Goal: Task Accomplishment & Management: Use online tool/utility

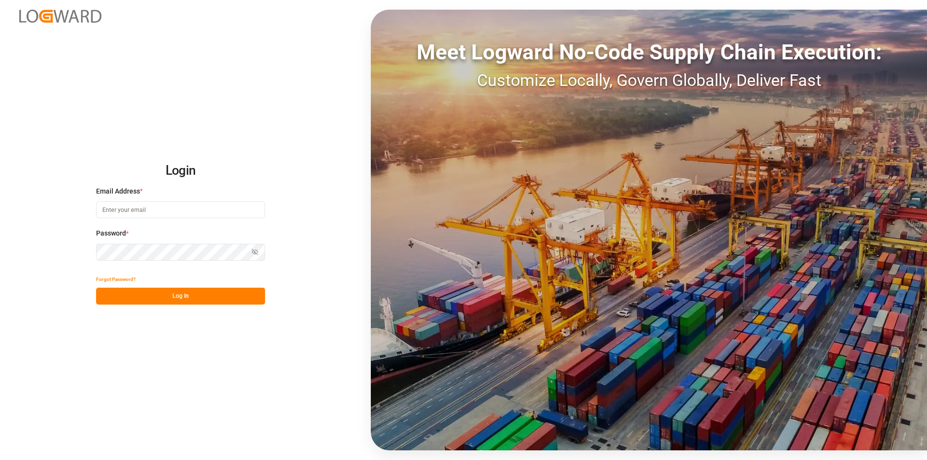
type input "[PERSON_NAME][EMAIL_ADDRESS][PERSON_NAME][DOMAIN_NAME]"
click at [202, 295] on button "Log In" at bounding box center [180, 296] width 169 height 17
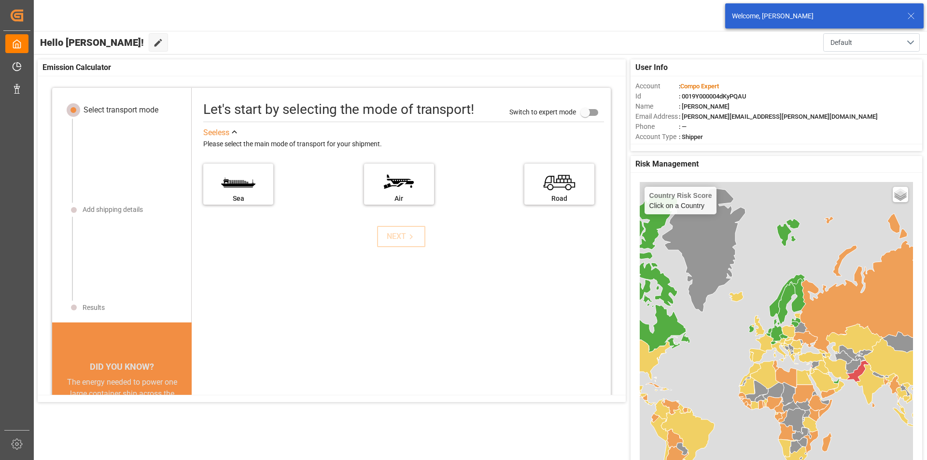
click at [912, 16] on icon at bounding box center [911, 16] width 12 height 12
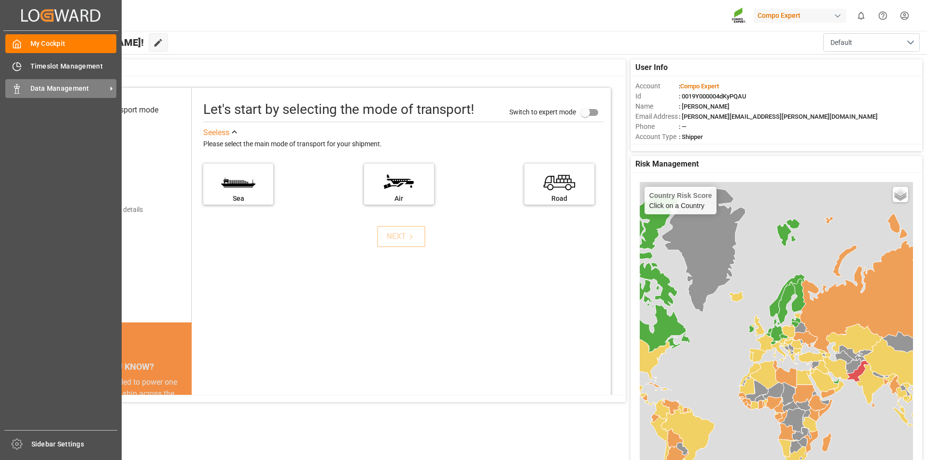
click at [18, 87] on icon at bounding box center [17, 89] width 10 height 10
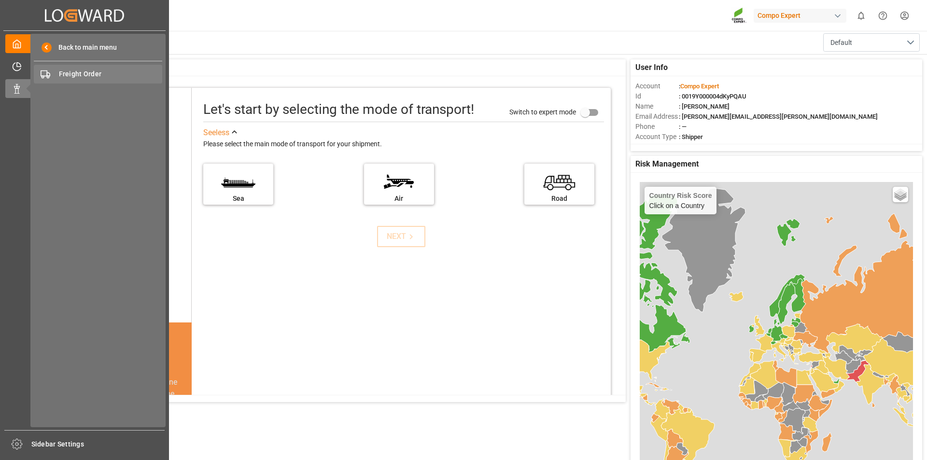
click at [72, 69] on span "Freight Order" at bounding box center [111, 74] width 104 height 10
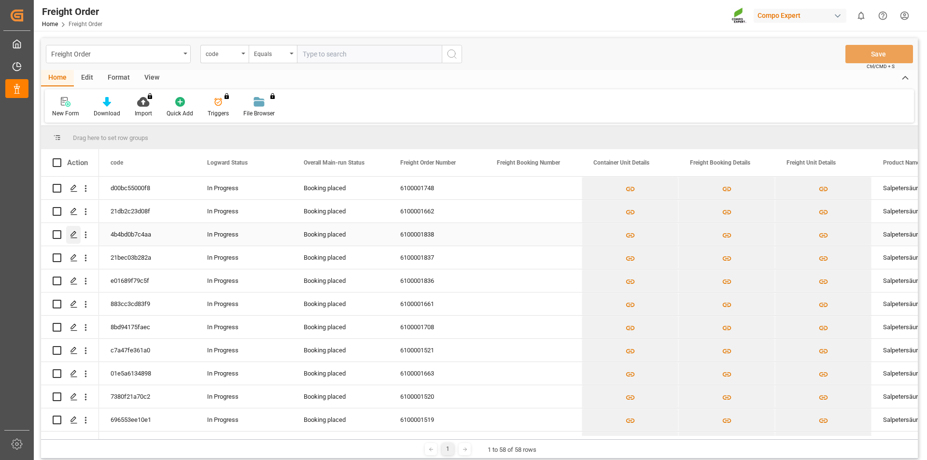
click at [72, 233] on icon "Press SPACE to select this row." at bounding box center [74, 235] width 8 height 8
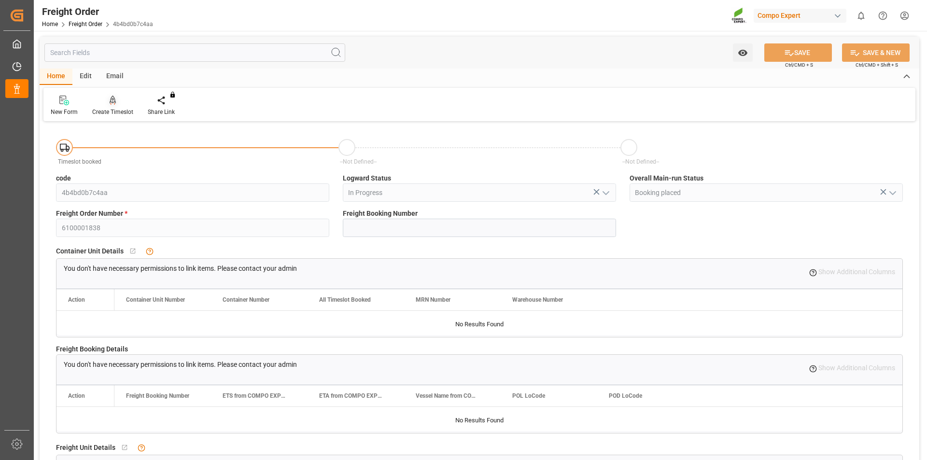
click at [113, 100] on icon at bounding box center [113, 101] width 7 height 10
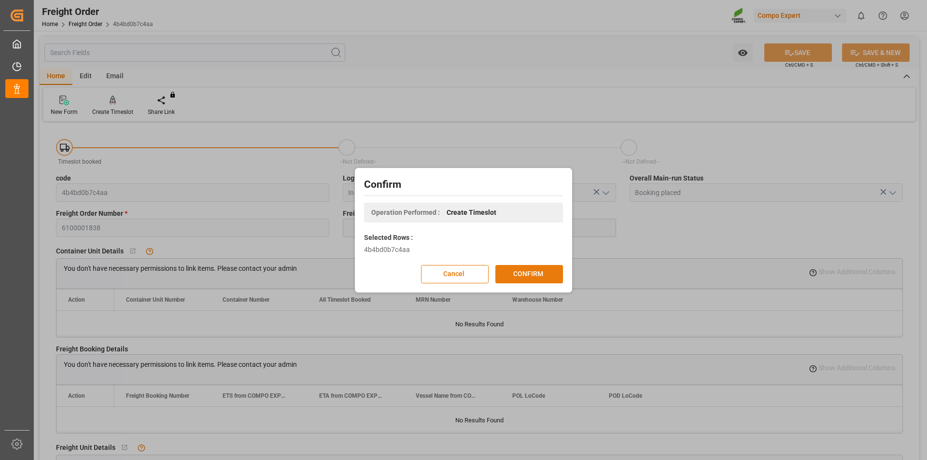
click at [552, 274] on button "CONFIRM" at bounding box center [529, 274] width 68 height 18
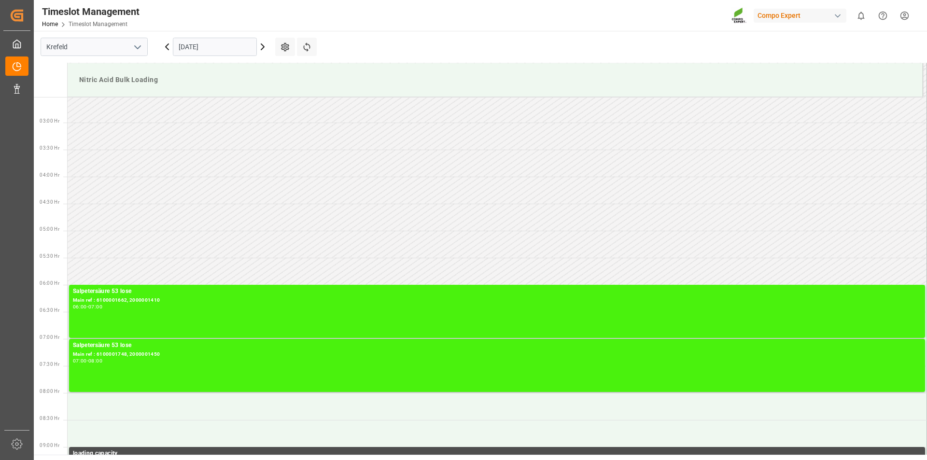
scroll to position [88, 0]
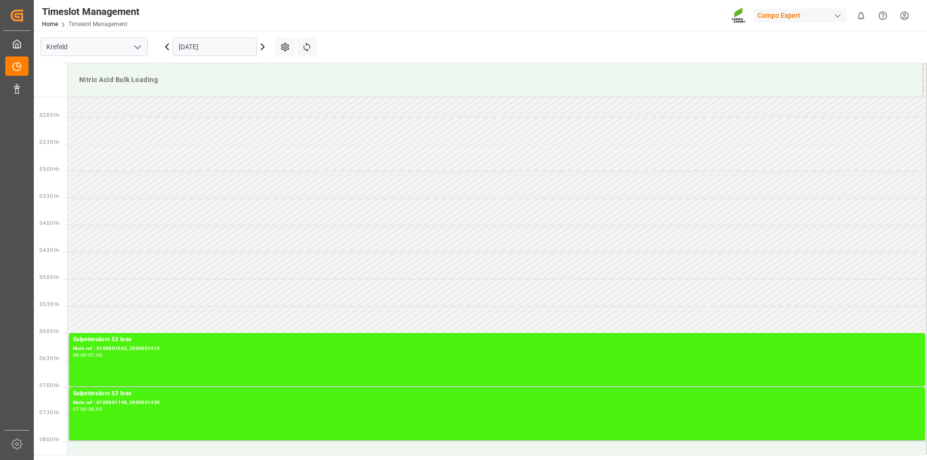
click at [263, 46] on icon at bounding box center [263, 47] width 12 height 12
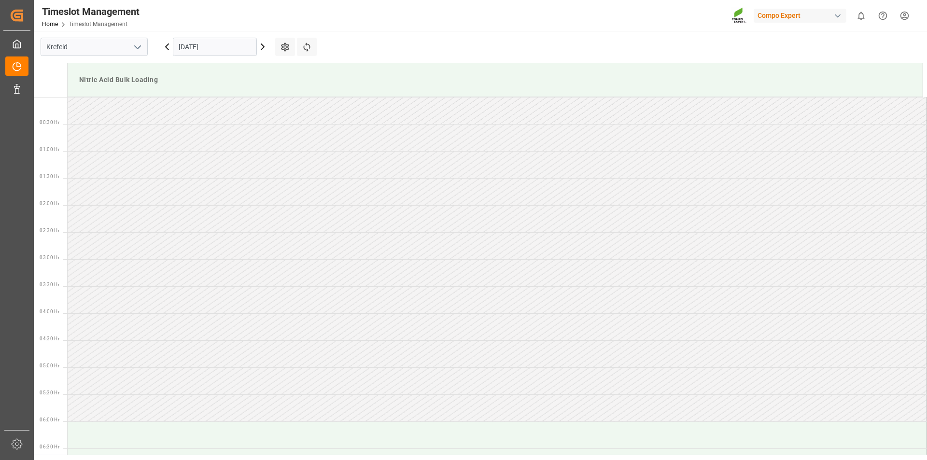
scroll to position [426, 0]
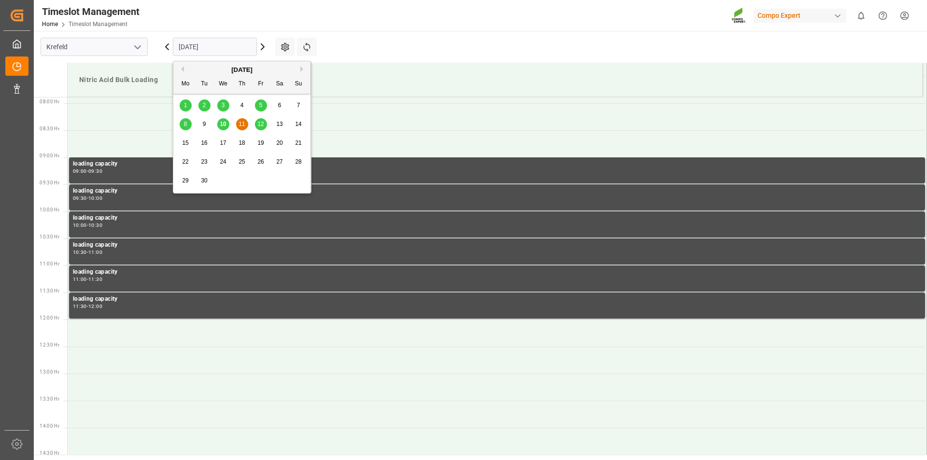
click at [243, 46] on input "11.09.2025" at bounding box center [215, 47] width 84 height 18
click at [261, 144] on span "19" at bounding box center [260, 143] width 6 height 7
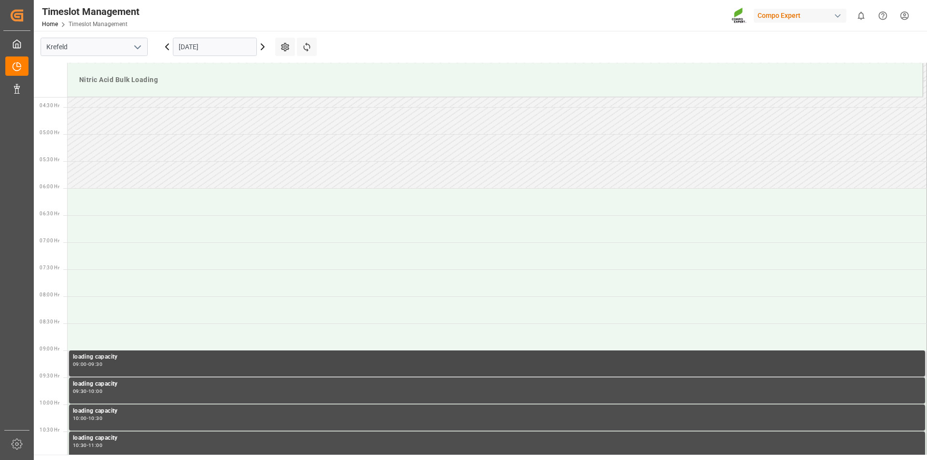
scroll to position [185, 0]
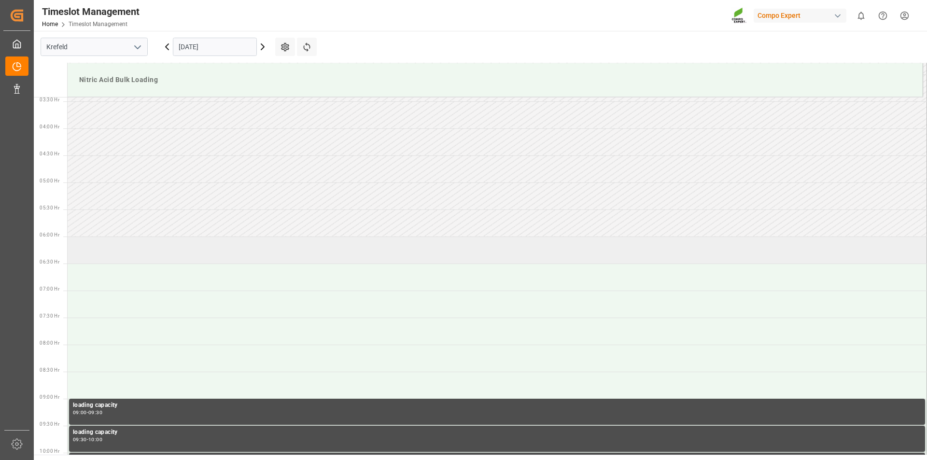
click at [140, 246] on td at bounding box center [497, 250] width 859 height 27
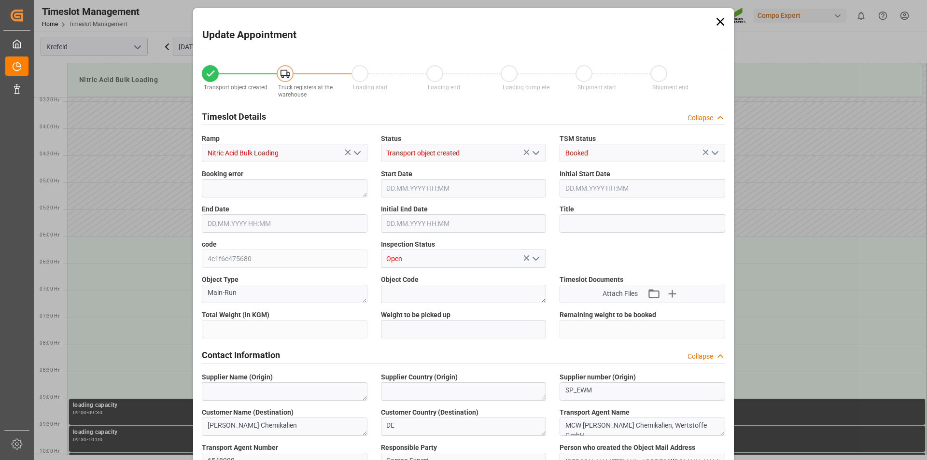
type input "6000"
type input "0"
type input "19.09.2025 06:00"
type input "19.09.2025 06:30"
type input "[DATE] 14:13"
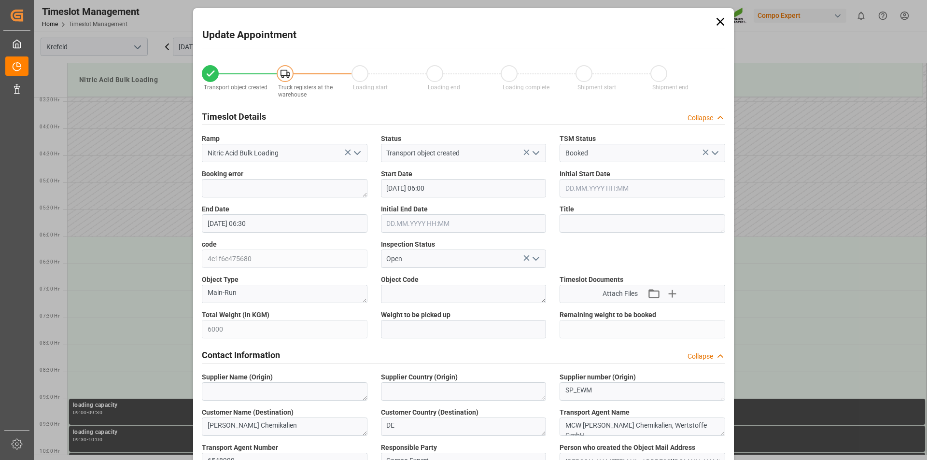
type input "10.09.2025 07:25"
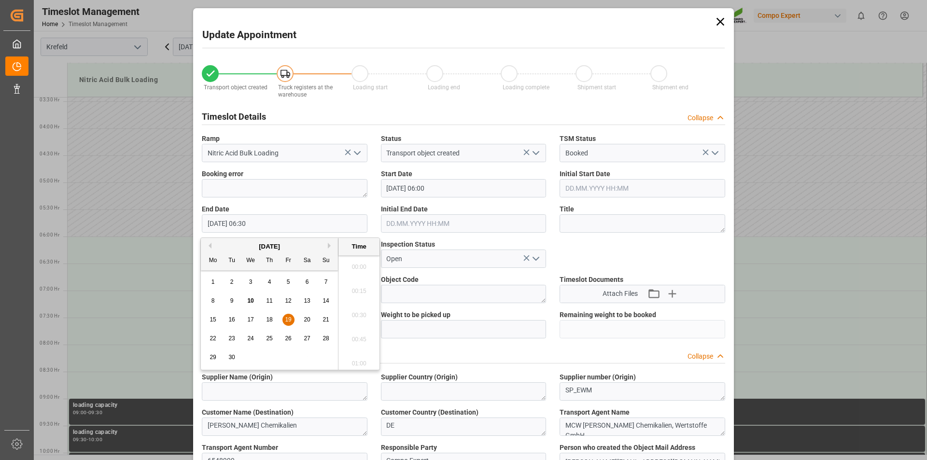
click at [298, 223] on input "19.09.2025 06:30" at bounding box center [285, 223] width 166 height 18
click at [289, 319] on span "19" at bounding box center [288, 319] width 6 height 7
click at [363, 360] on li "07:00" at bounding box center [358, 361] width 41 height 24
type input "19.09.2025 07:00"
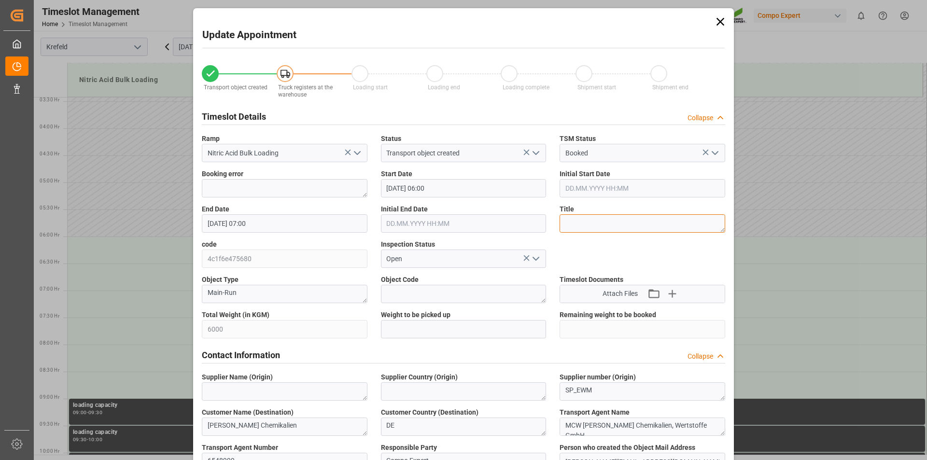
click at [638, 223] on textarea at bounding box center [643, 223] width 166 height 18
click at [620, 225] on textarea at bounding box center [643, 223] width 166 height 18
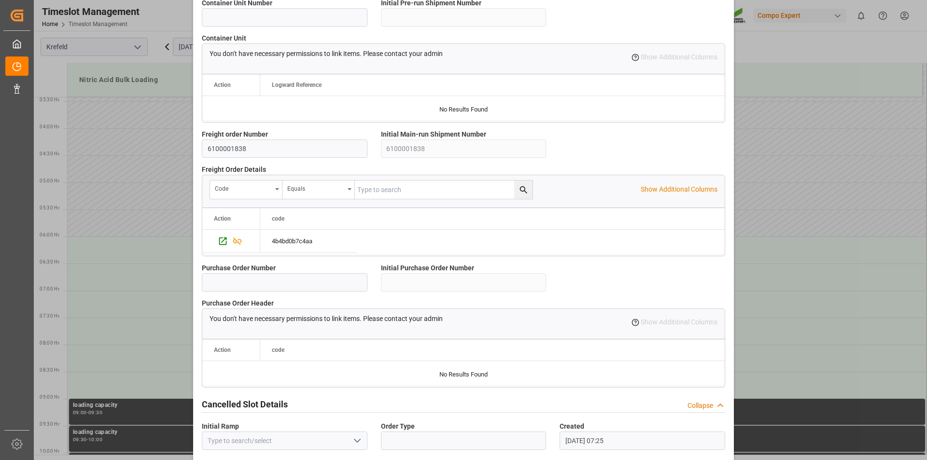
scroll to position [812, 0]
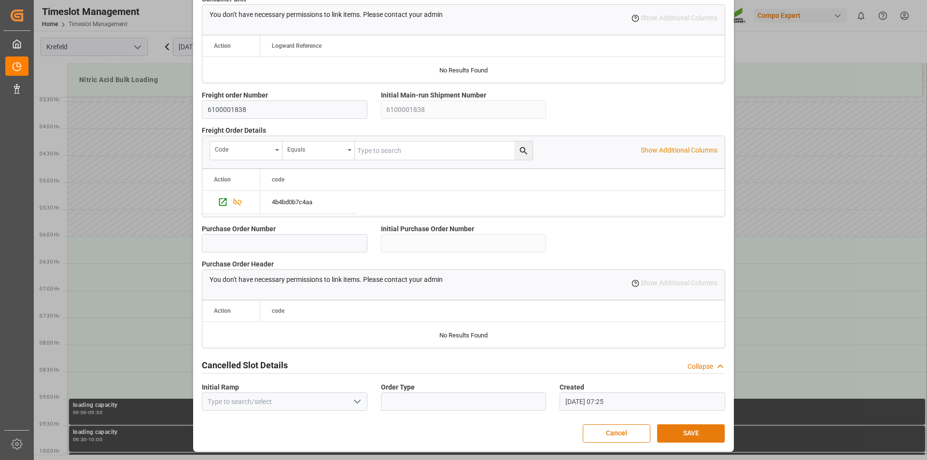
type textarea "163086"
click at [695, 435] on button "SAVE" at bounding box center [691, 433] width 68 height 18
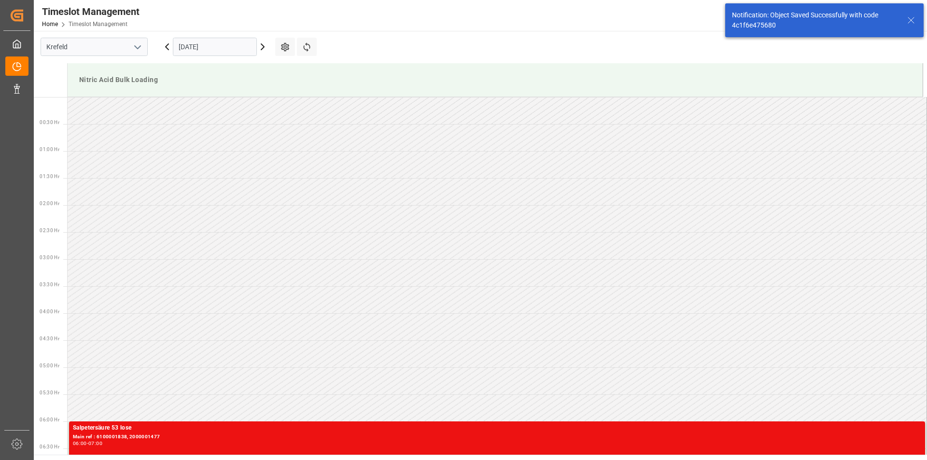
scroll to position [264, 0]
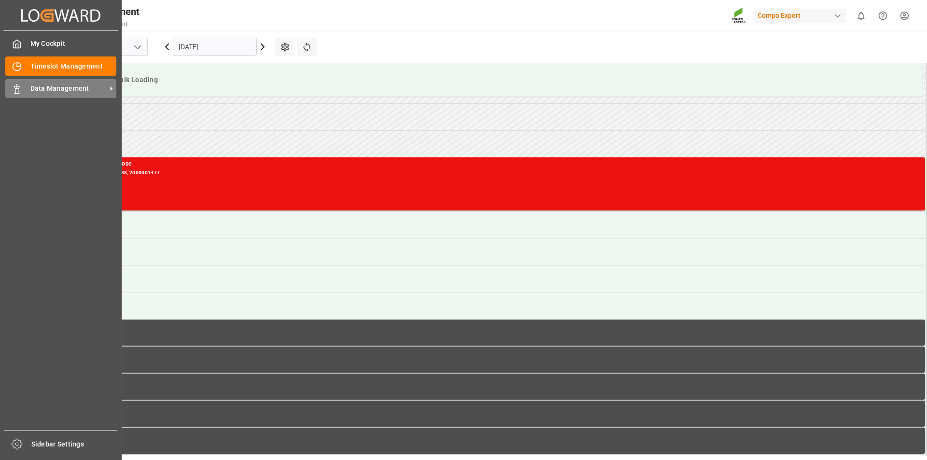
click at [20, 87] on icon at bounding box center [17, 89] width 10 height 10
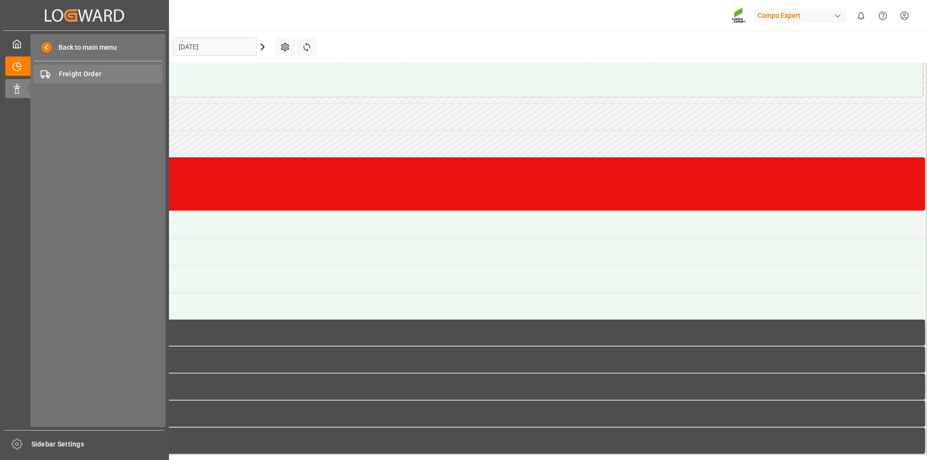
click at [85, 71] on span "Freight Order" at bounding box center [111, 74] width 104 height 10
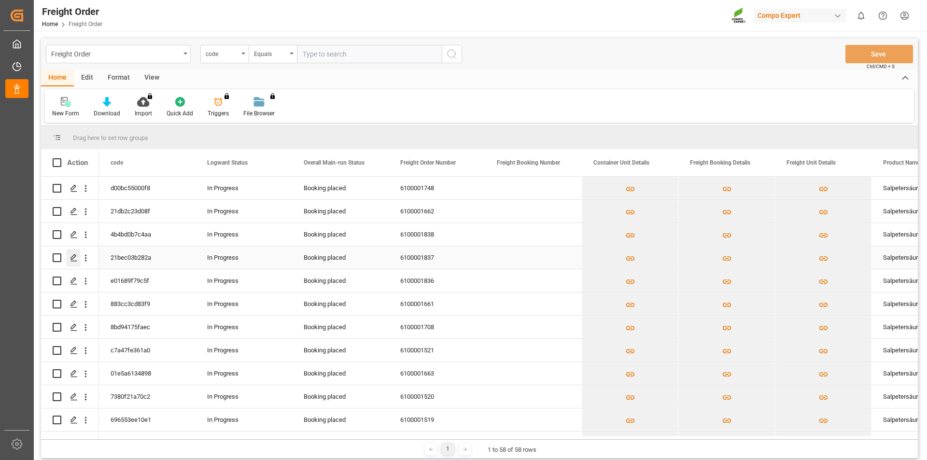
click at [72, 257] on icon "Press SPACE to select this row." at bounding box center [74, 258] width 8 height 8
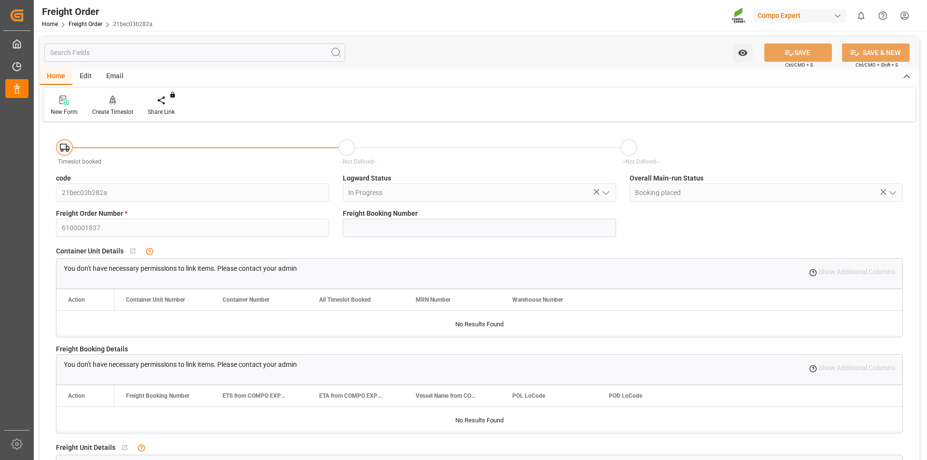
click at [112, 104] on icon at bounding box center [113, 101] width 7 height 10
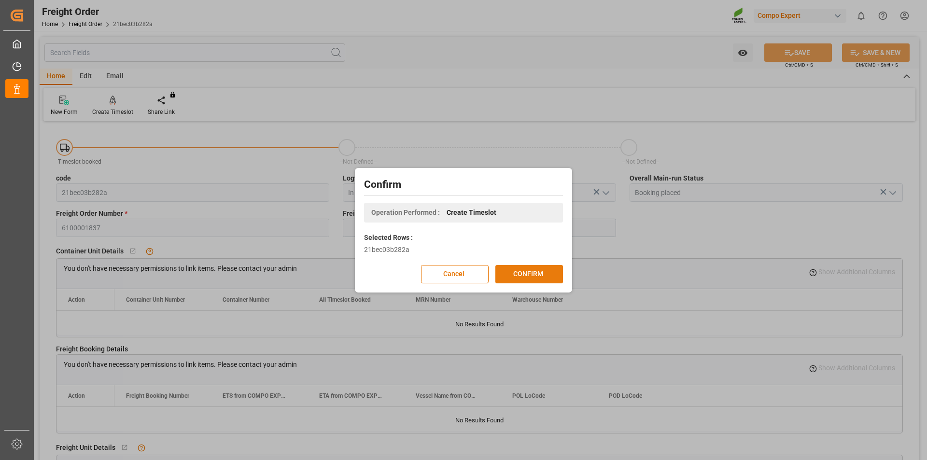
click at [539, 273] on button "CONFIRM" at bounding box center [529, 274] width 68 height 18
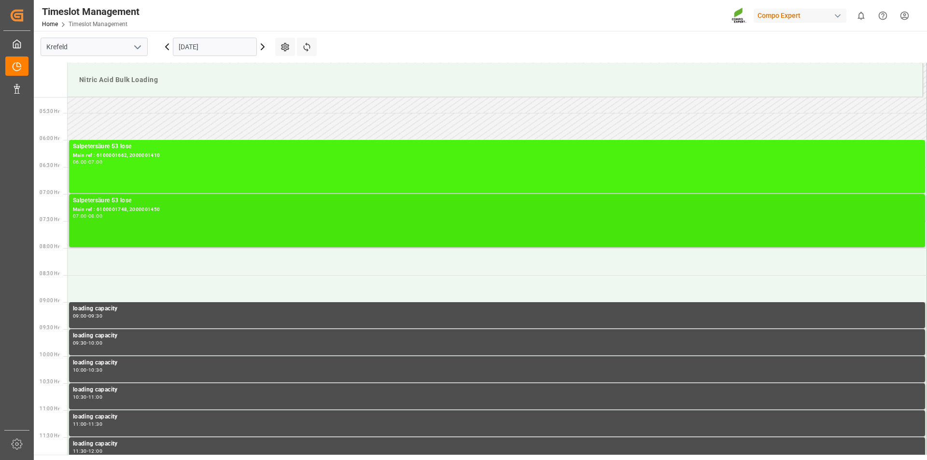
scroll to position [185, 0]
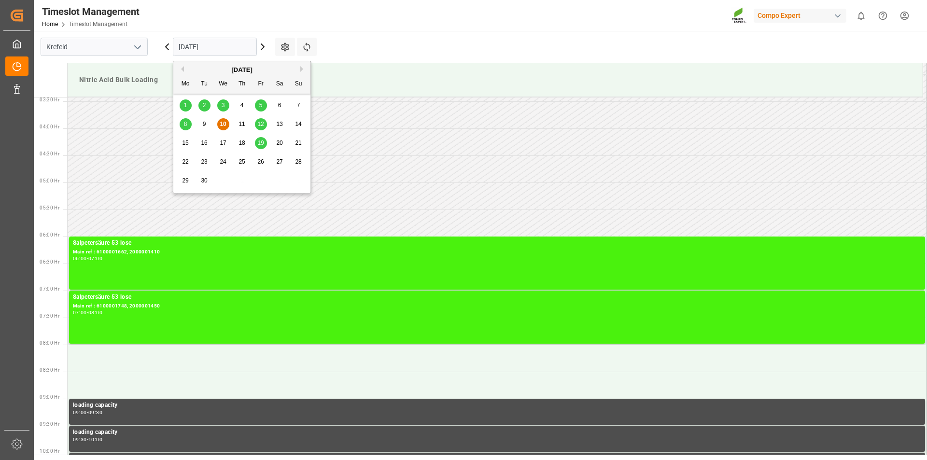
click at [231, 47] on input "[DATE]" at bounding box center [215, 47] width 84 height 18
click at [223, 142] on span "17" at bounding box center [223, 143] width 6 height 7
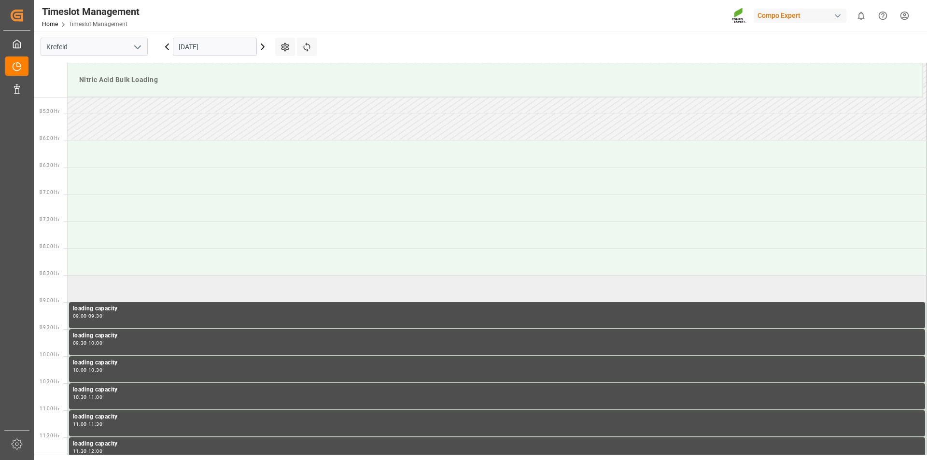
scroll to position [233, 0]
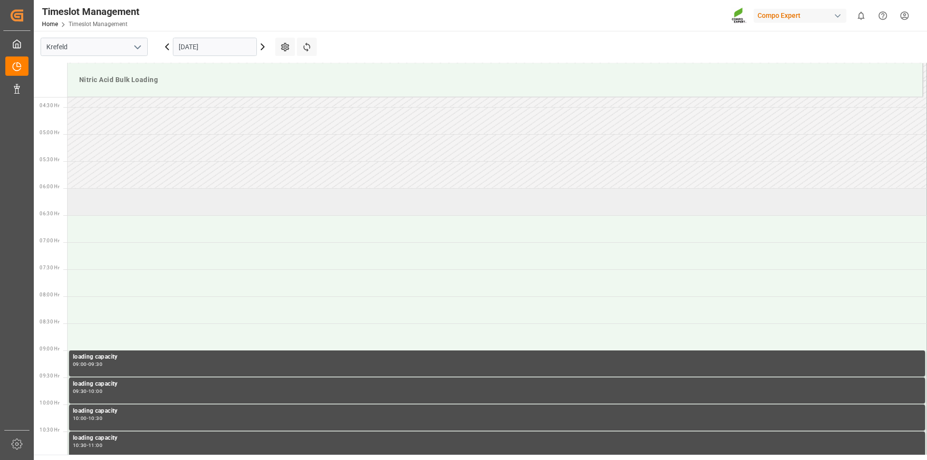
click at [156, 201] on td at bounding box center [497, 201] width 859 height 27
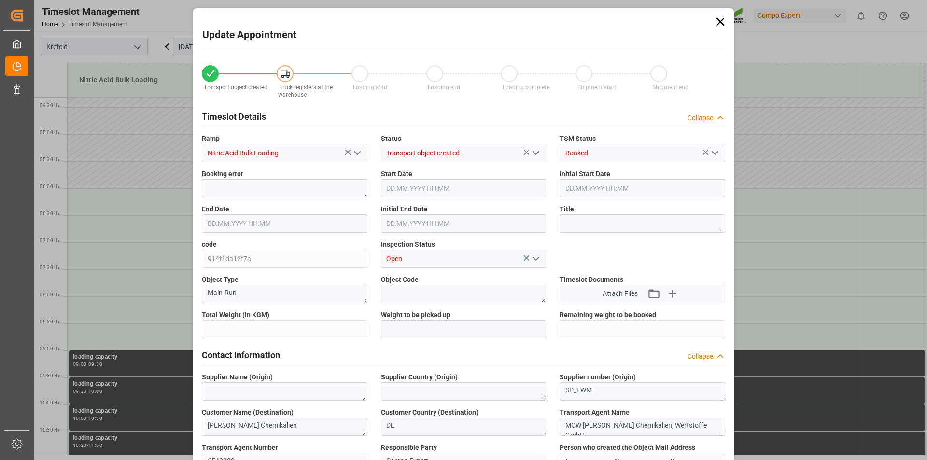
type input "6000"
type input "0"
type input "[DATE] 06:00"
type input "[DATE] 06:30"
type input "[DATE] 14:13"
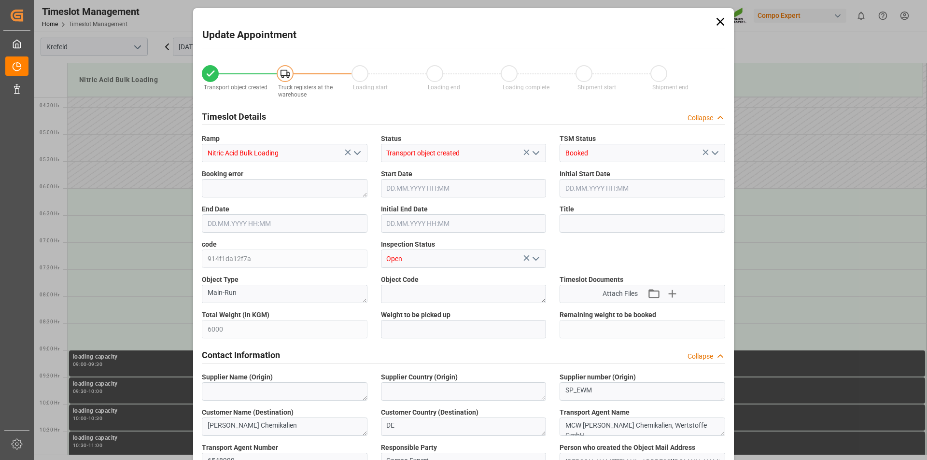
type input "[DATE] 07:26"
click at [626, 226] on textarea at bounding box center [643, 223] width 166 height 18
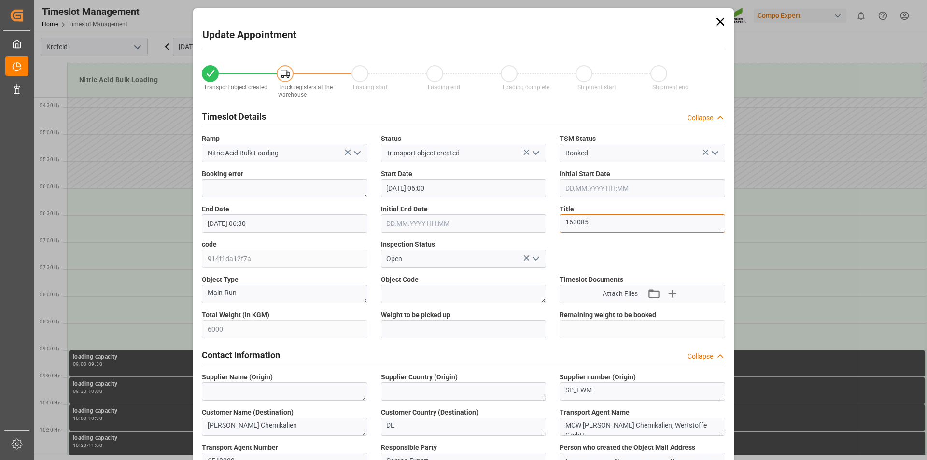
type textarea "163085"
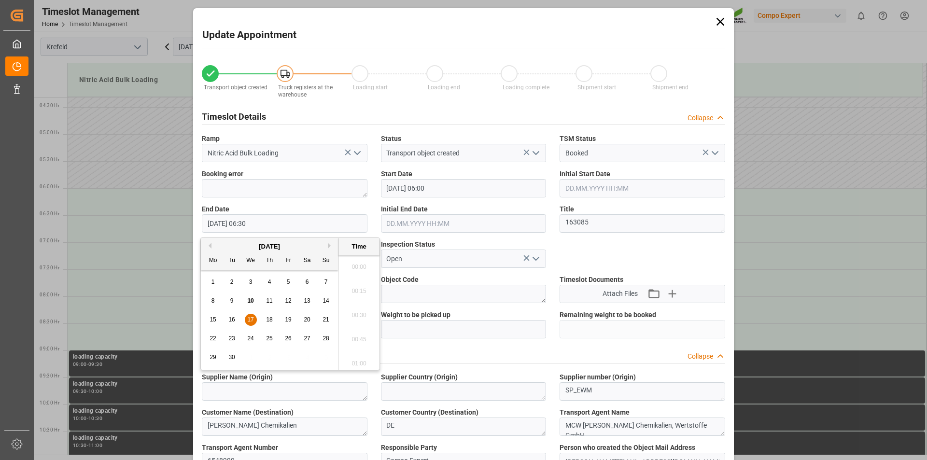
click at [291, 225] on input "[DATE] 06:30" at bounding box center [285, 223] width 166 height 18
click at [249, 320] on span "17" at bounding box center [250, 319] width 6 height 7
click at [360, 362] on li "07:00" at bounding box center [358, 361] width 41 height 24
type input "[DATE] 07:00"
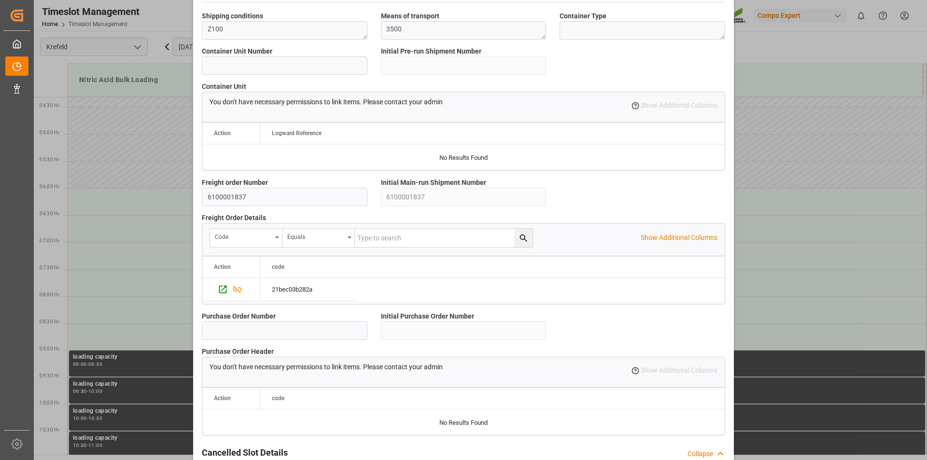
scroll to position [812, 0]
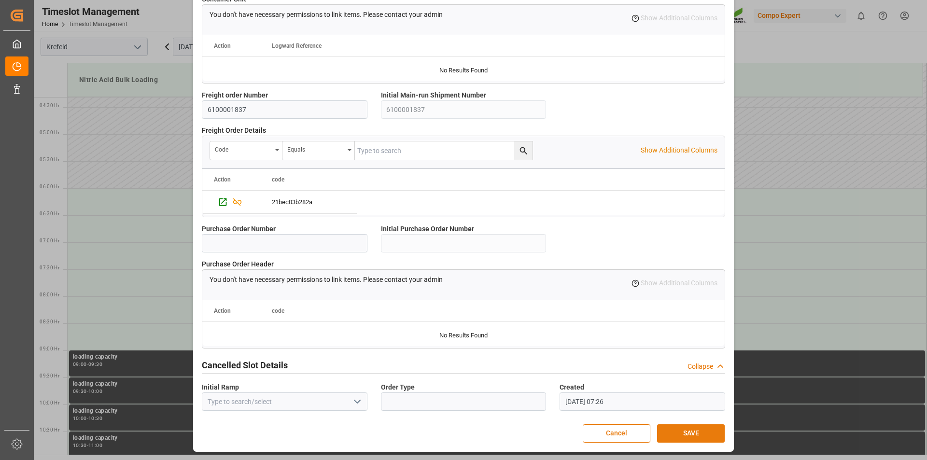
click at [698, 436] on button "SAVE" at bounding box center [691, 433] width 68 height 18
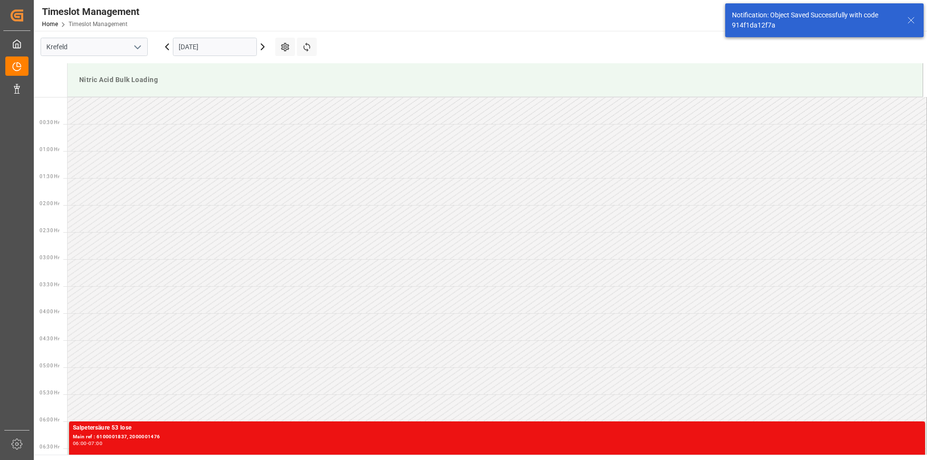
scroll to position [264, 0]
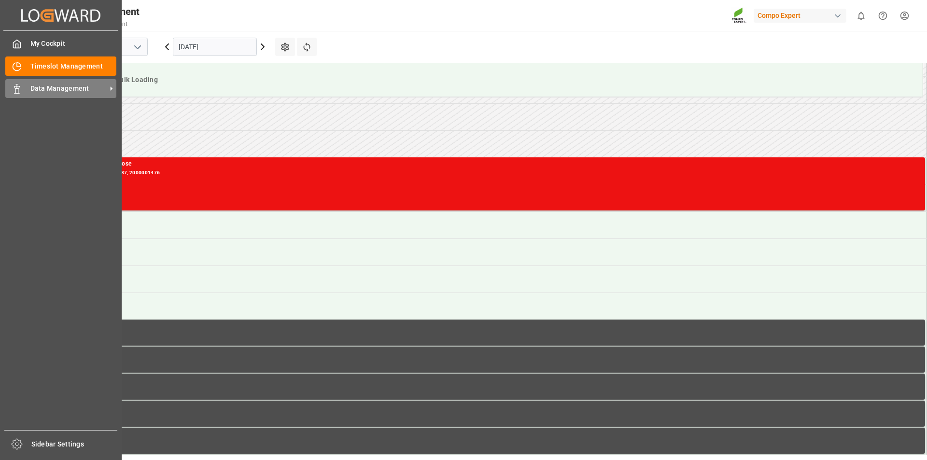
click at [21, 88] on icon at bounding box center [17, 89] width 10 height 10
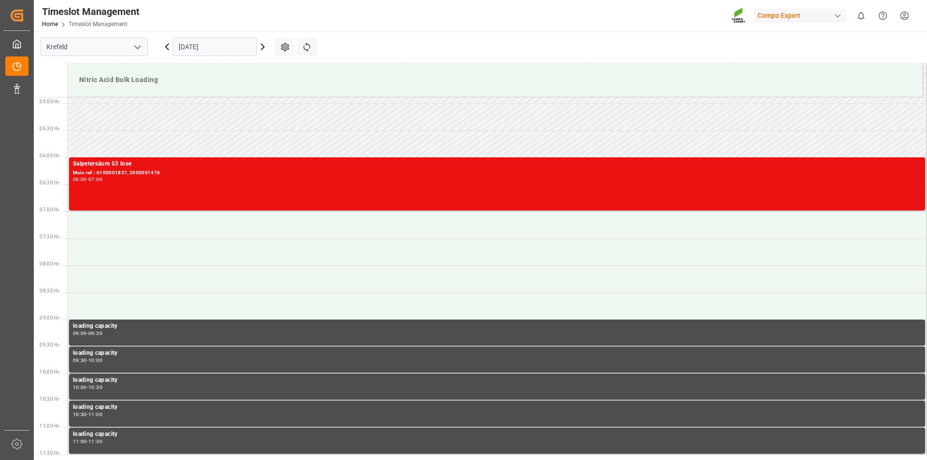
click at [226, 46] on input "[DATE]" at bounding box center [215, 47] width 84 height 18
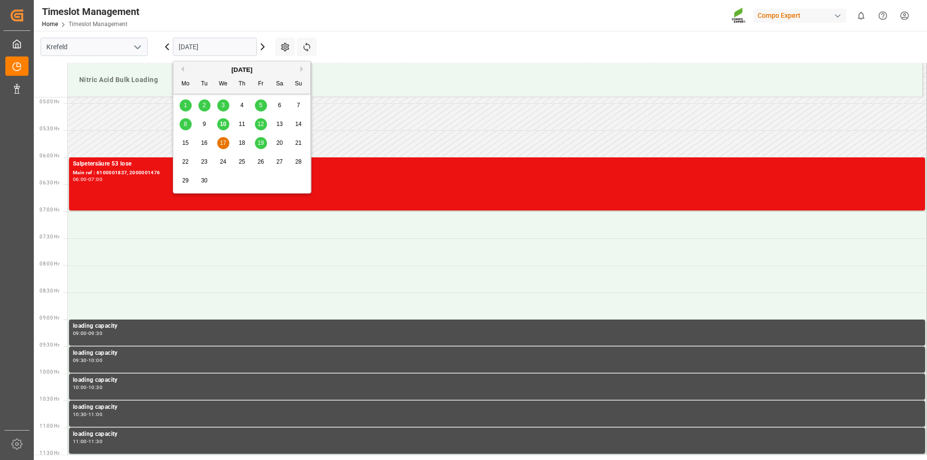
click at [186, 141] on span "15" at bounding box center [185, 143] width 6 height 7
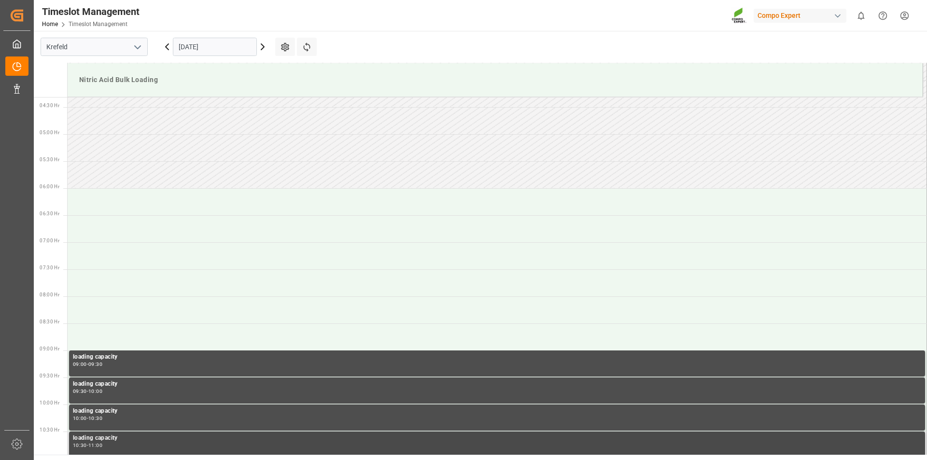
scroll to position [88, 0]
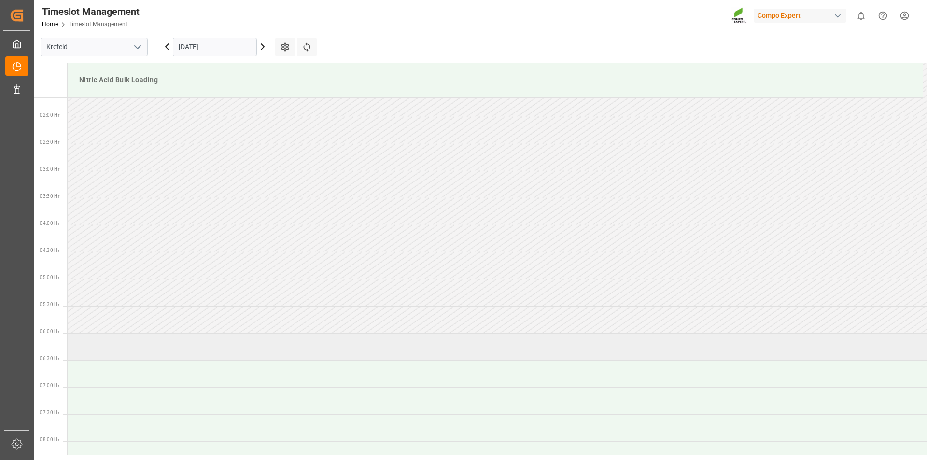
click at [186, 345] on td at bounding box center [497, 346] width 859 height 27
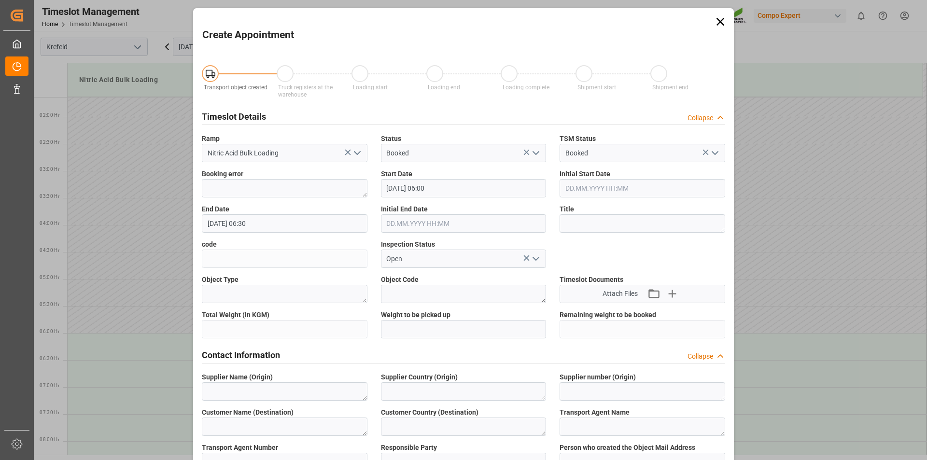
type input "[DATE] 06:00"
click at [271, 226] on input "[DATE] 06:30" at bounding box center [285, 223] width 166 height 18
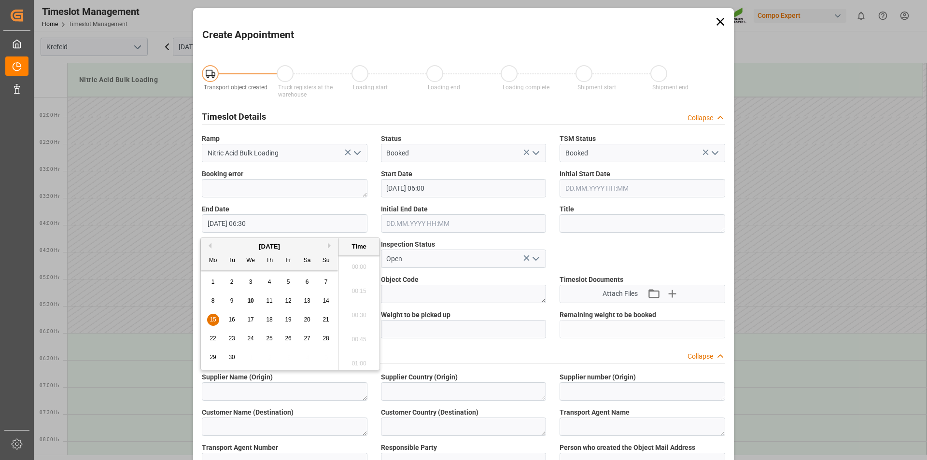
scroll to position [583, 0]
click at [212, 320] on span "15" at bounding box center [213, 319] width 6 height 7
click at [362, 361] on li "07:00" at bounding box center [358, 361] width 41 height 24
type input "[DATE] 07:00"
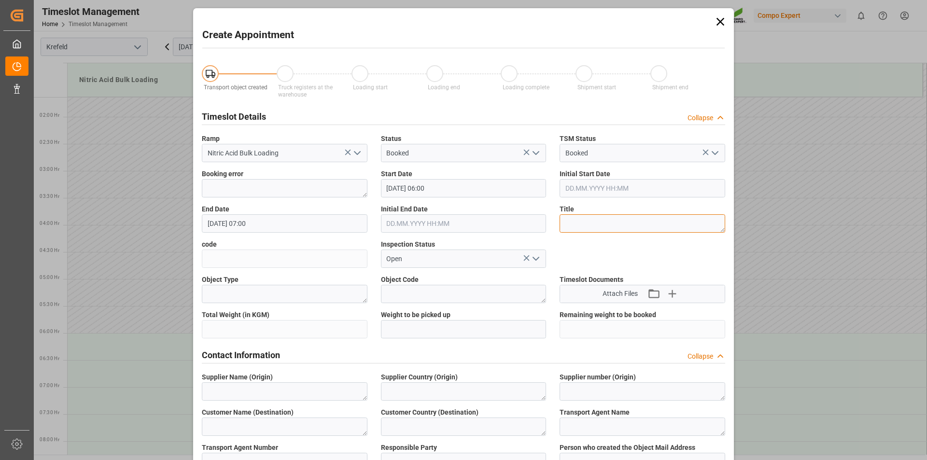
click at [612, 227] on textarea at bounding box center [643, 223] width 166 height 18
type textarea "163084"
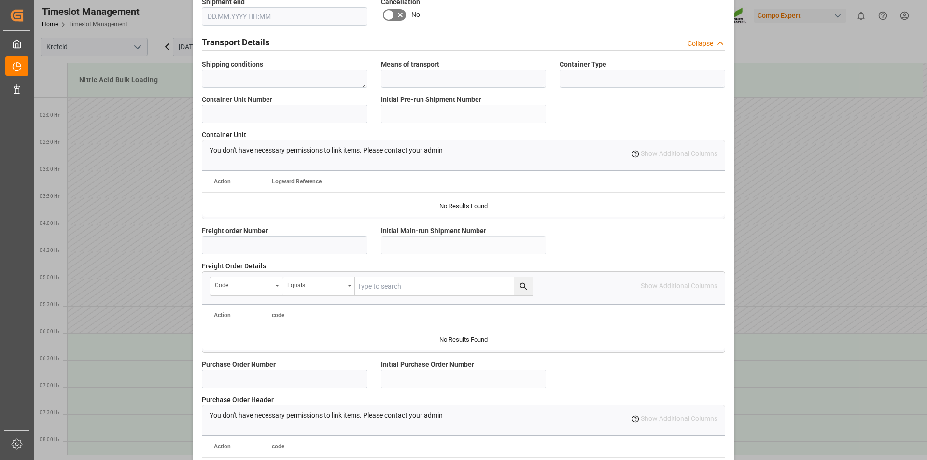
scroll to position [812, 0]
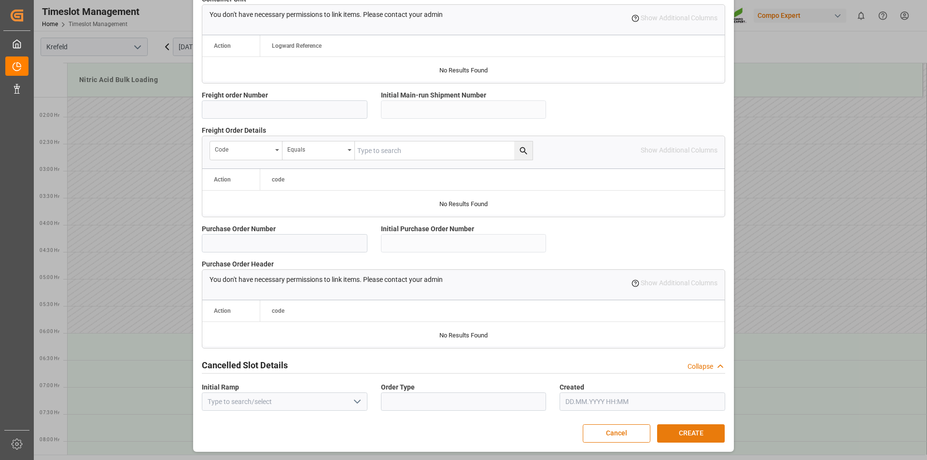
click at [700, 435] on button "CREATE" at bounding box center [691, 433] width 68 height 18
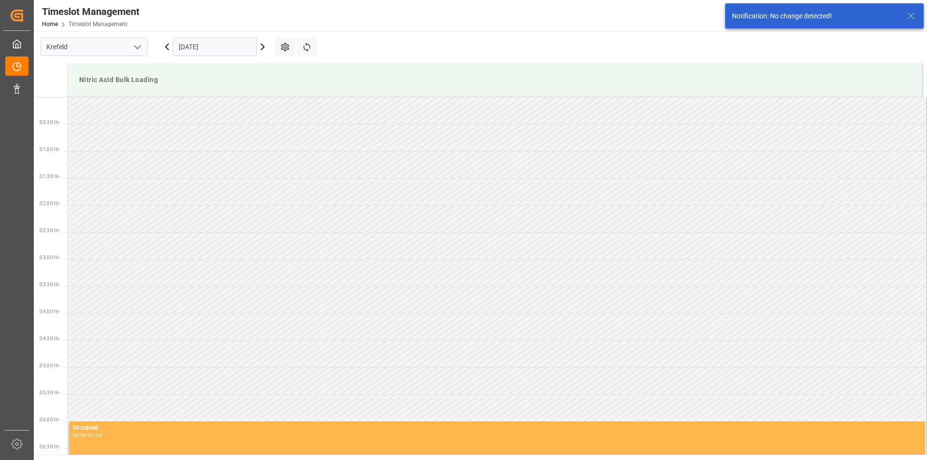
scroll to position [264, 0]
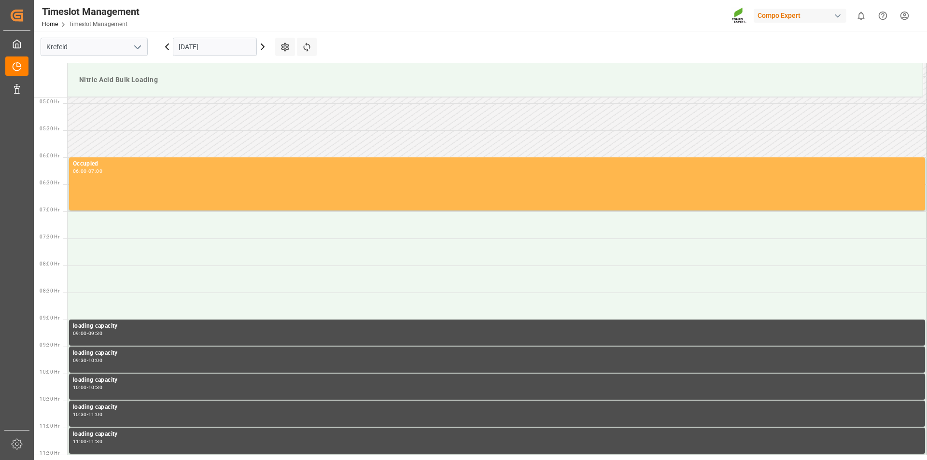
click at [261, 44] on icon at bounding box center [262, 47] width 3 height 6
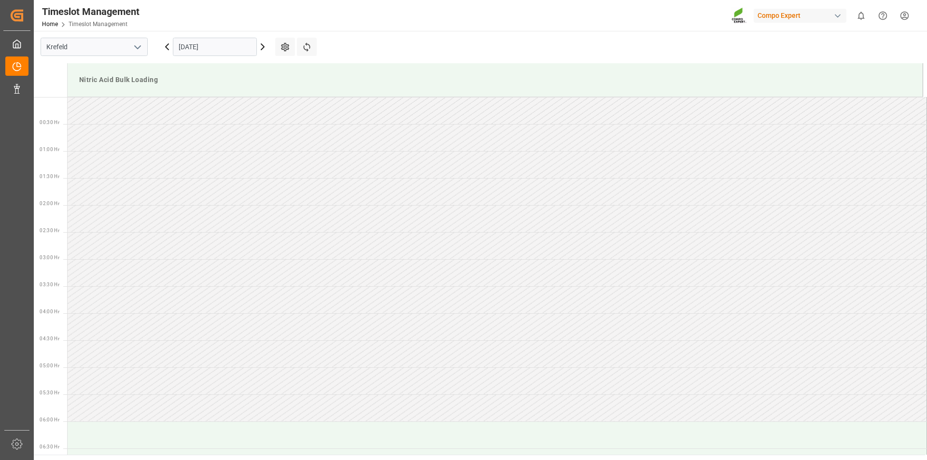
scroll to position [426, 0]
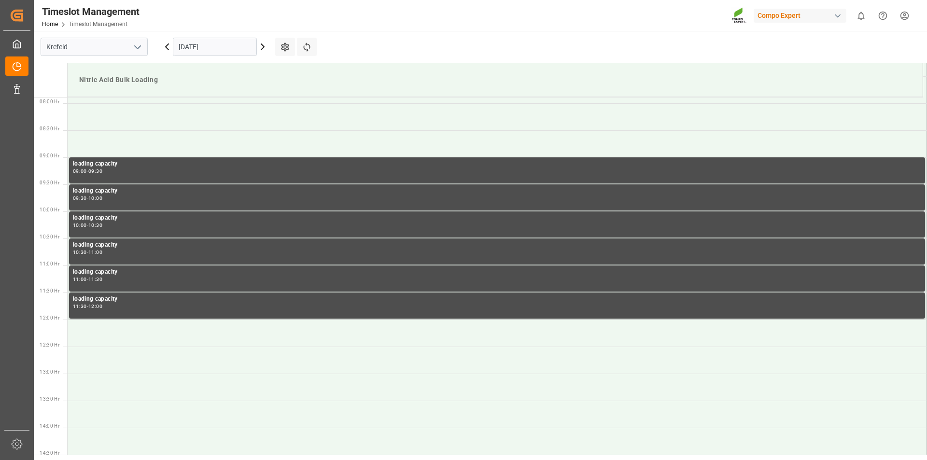
click at [264, 44] on icon at bounding box center [263, 47] width 12 height 12
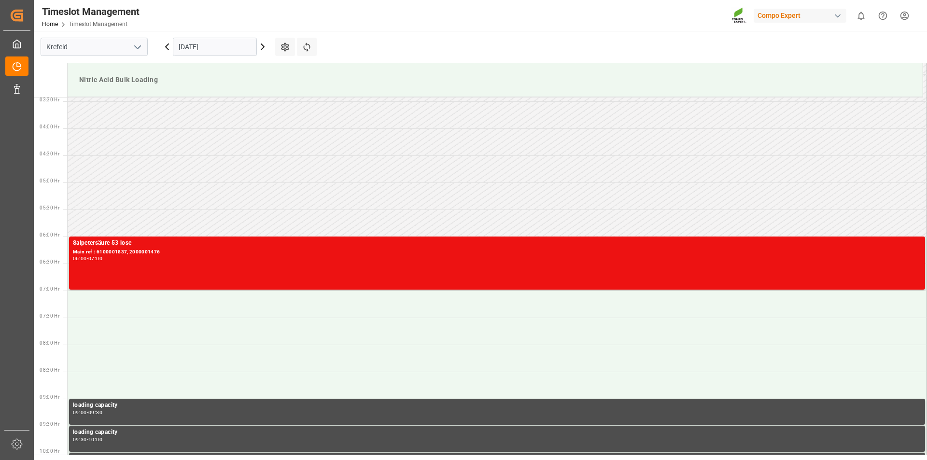
click at [166, 45] on icon at bounding box center [167, 47] width 12 height 12
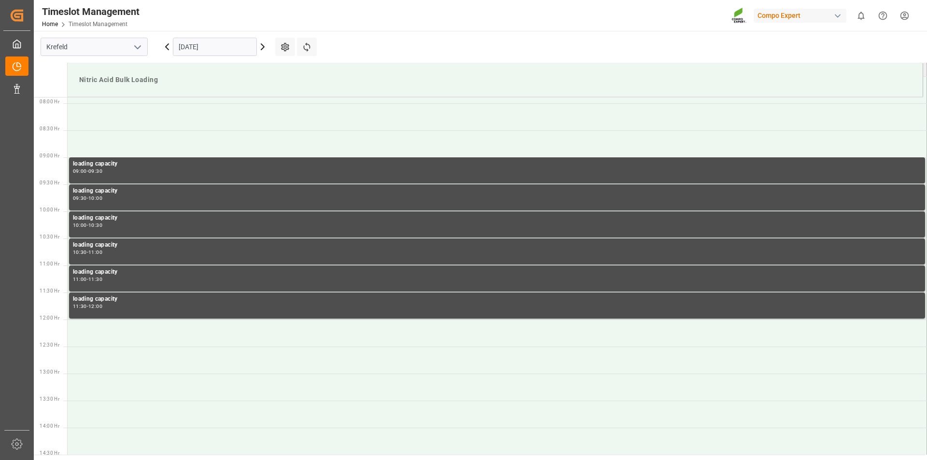
scroll to position [233, 0]
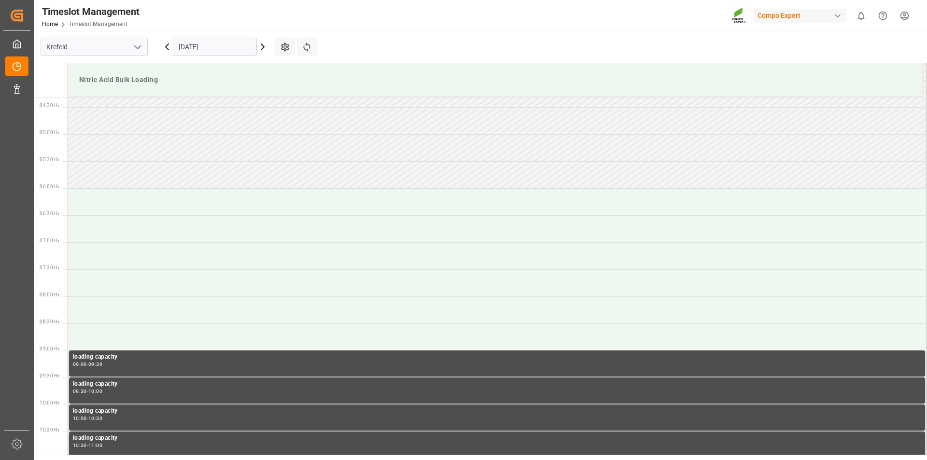
click at [166, 46] on icon at bounding box center [167, 47] width 3 height 6
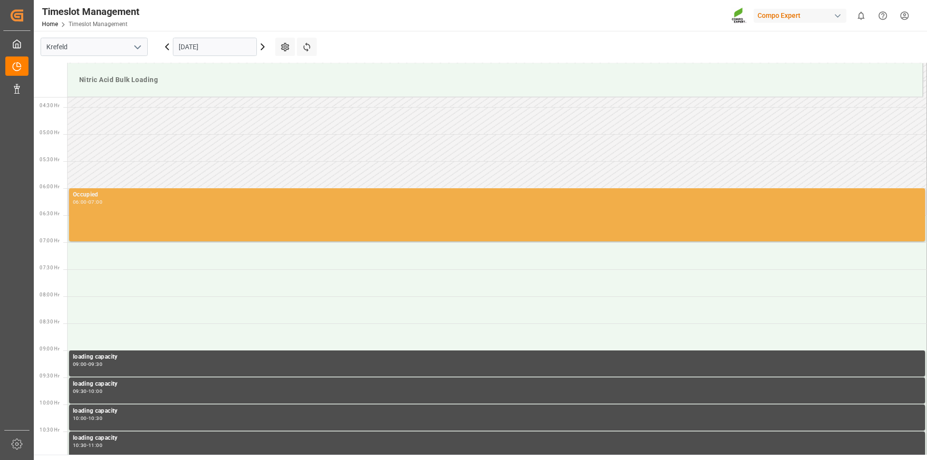
scroll to position [185, 0]
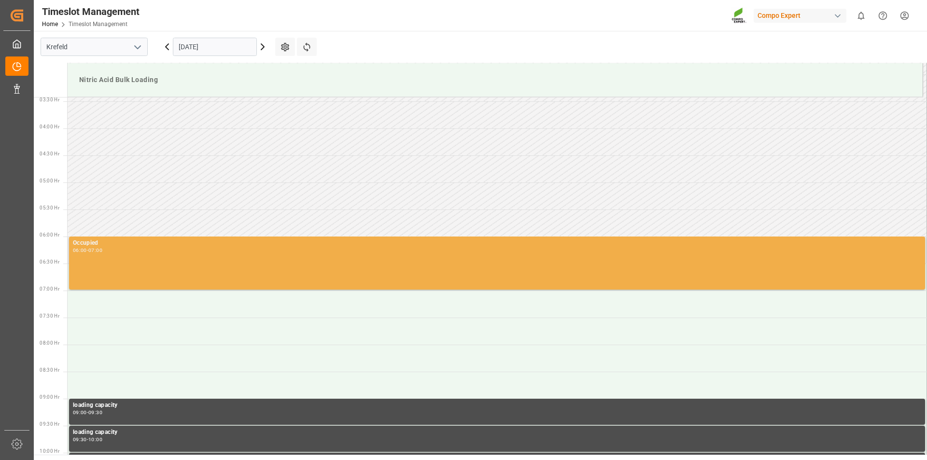
click at [228, 260] on div "Occupied 06:00 - 07:00" at bounding box center [497, 263] width 848 height 49
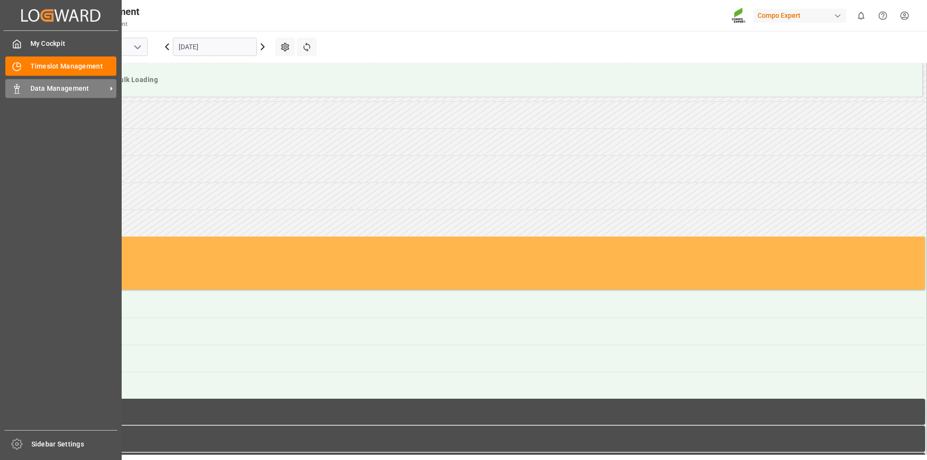
click at [37, 88] on span "Data Management" at bounding box center [68, 89] width 76 height 10
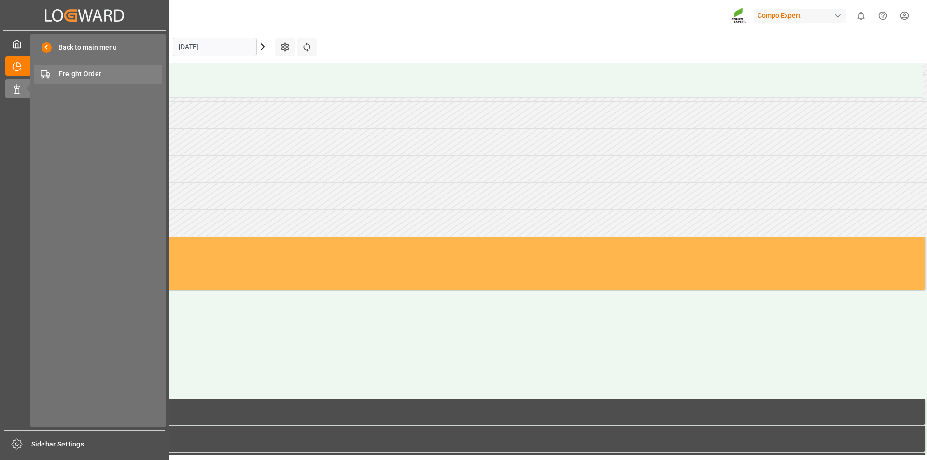
click at [95, 73] on span "Freight Order" at bounding box center [111, 74] width 104 height 10
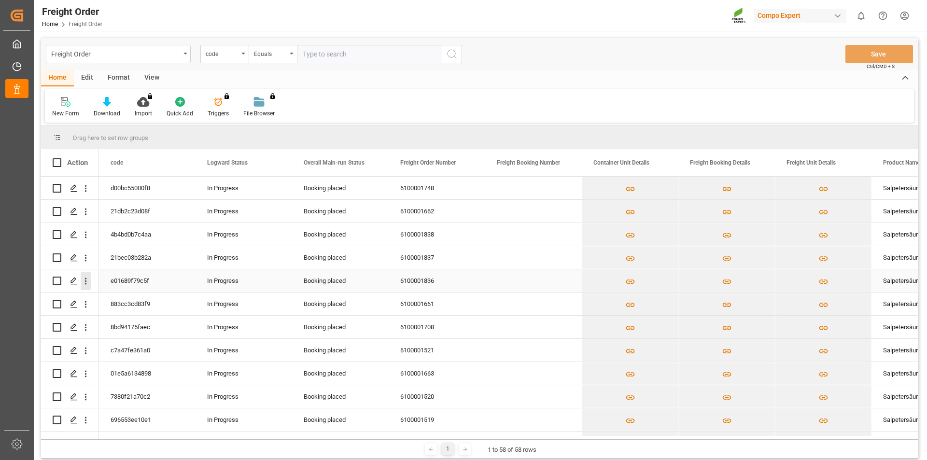
click at [87, 280] on icon "open menu" at bounding box center [86, 281] width 10 height 10
click at [126, 281] on div "e01689f79c5f" at bounding box center [147, 280] width 97 height 23
click at [421, 280] on div "6100001836" at bounding box center [437, 280] width 97 height 23
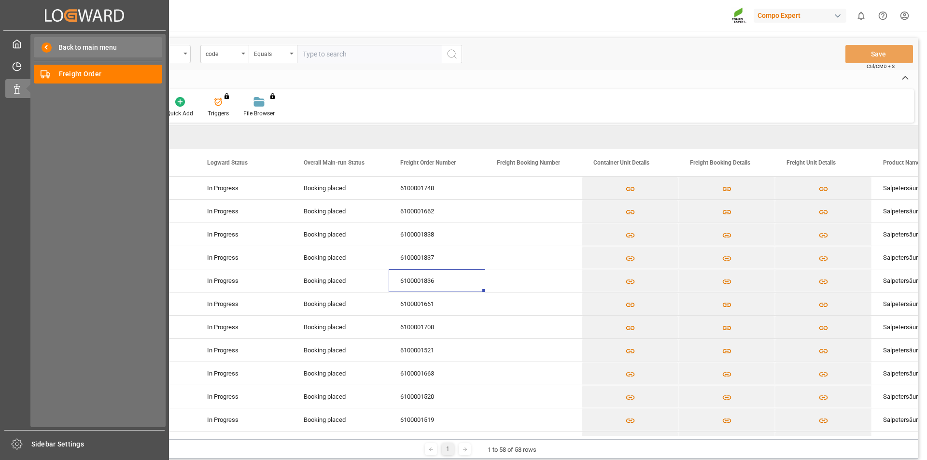
click at [85, 46] on span "Back to main menu" at bounding box center [84, 47] width 65 height 10
click at [20, 64] on icon at bounding box center [19, 65] width 4 height 4
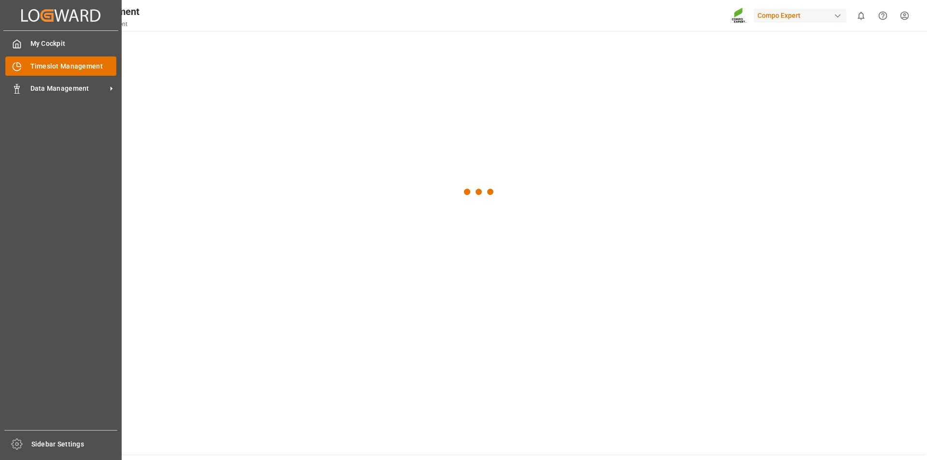
click at [90, 67] on span "Timeslot Management" at bounding box center [73, 66] width 86 height 10
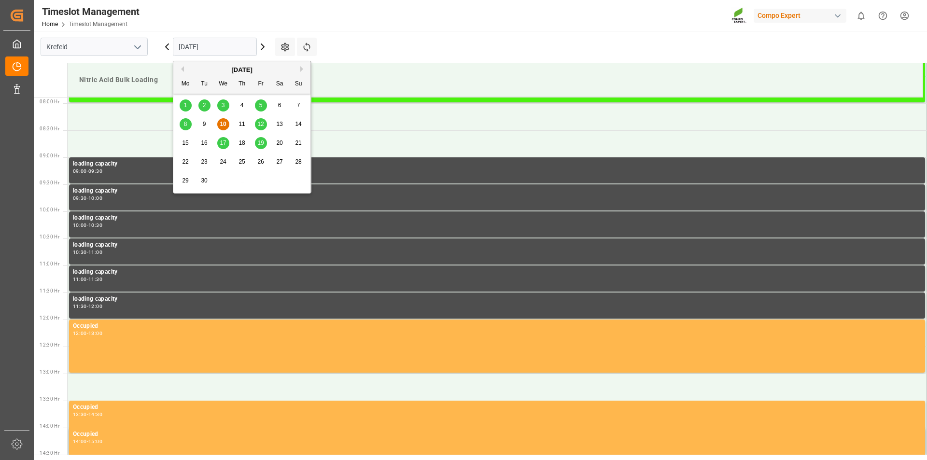
click at [219, 46] on input "[DATE]" at bounding box center [215, 47] width 84 height 18
click at [185, 140] on span "15" at bounding box center [185, 143] width 6 height 7
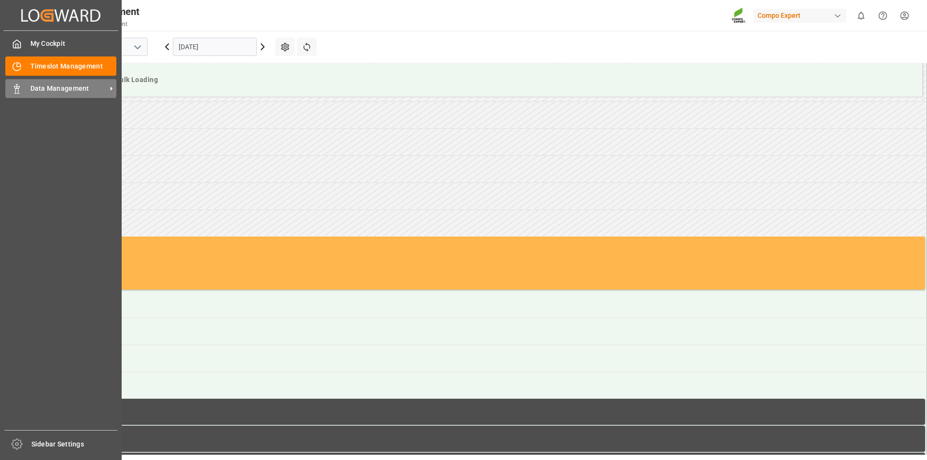
click at [17, 88] on polygon at bounding box center [18, 87] width 3 height 2
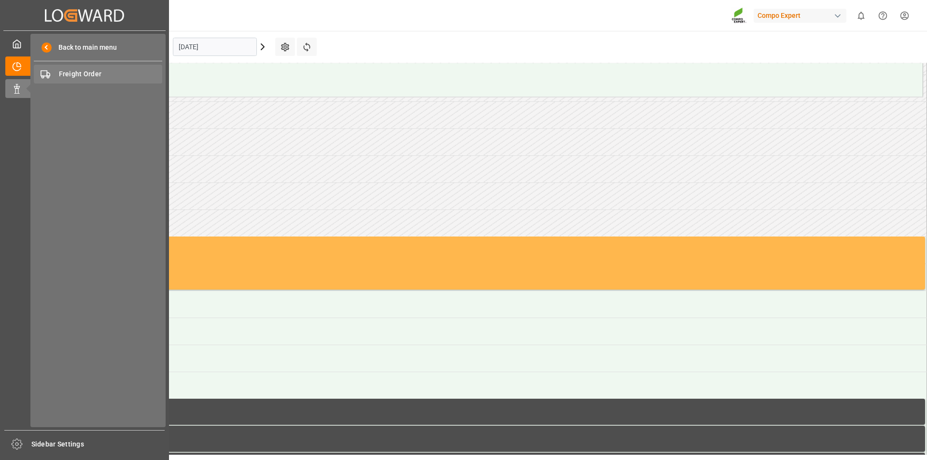
click at [91, 72] on span "Freight Order" at bounding box center [111, 74] width 104 height 10
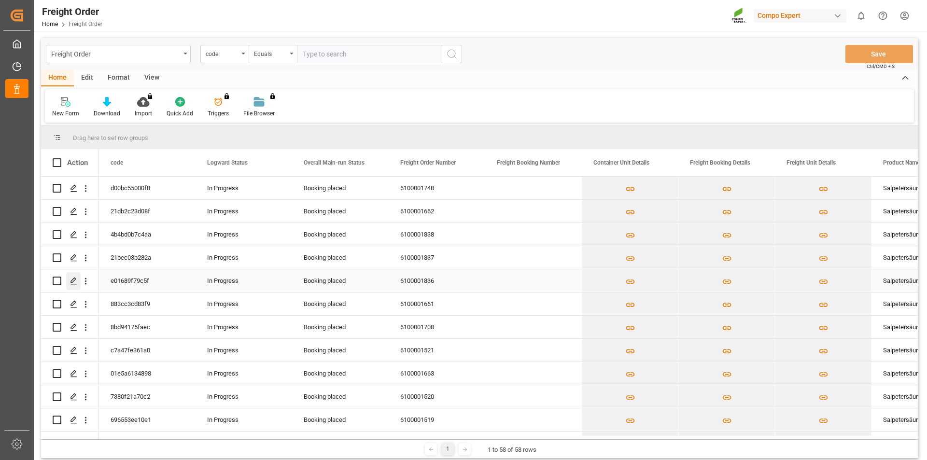
click at [72, 282] on polygon "Press SPACE to select this row." at bounding box center [73, 280] width 5 height 5
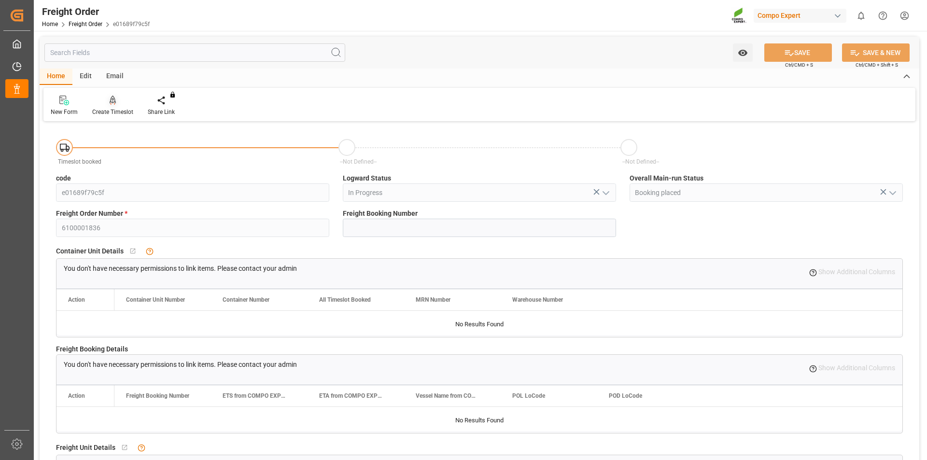
click at [110, 100] on icon at bounding box center [113, 101] width 7 height 10
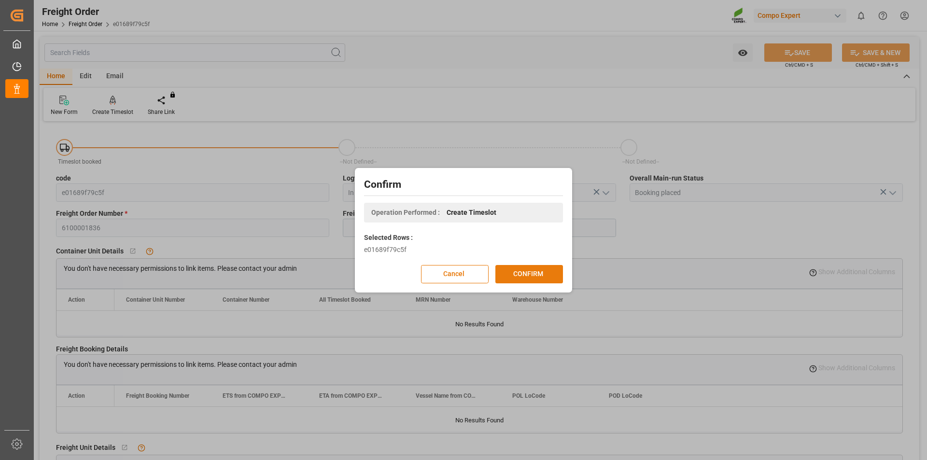
click at [534, 273] on button "CONFIRM" at bounding box center [529, 274] width 68 height 18
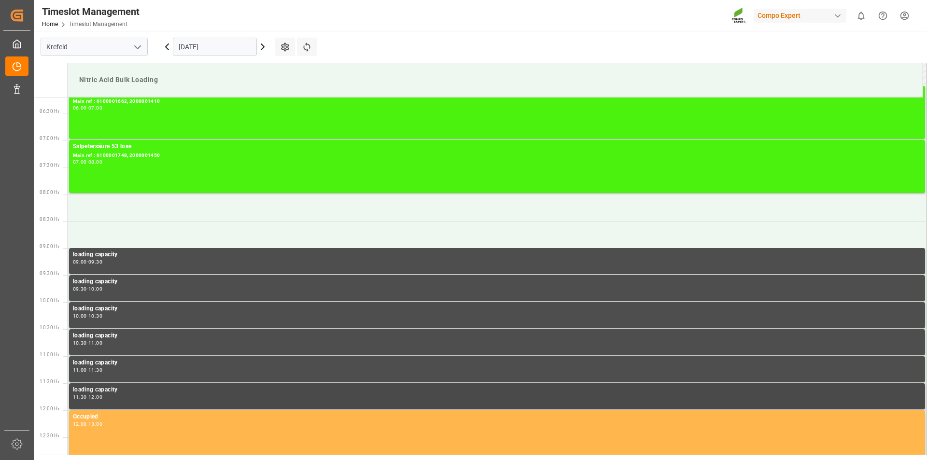
scroll to position [239, 0]
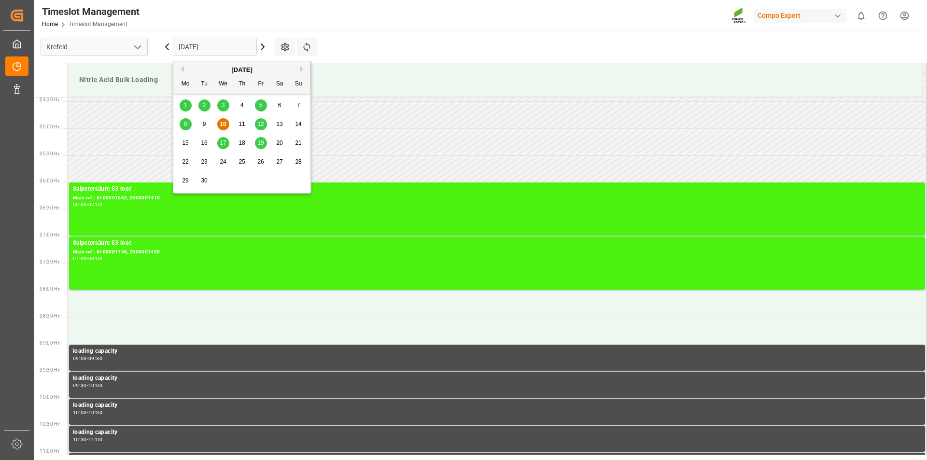
click at [246, 46] on input "[DATE]" at bounding box center [215, 47] width 84 height 18
click at [185, 142] on span "15" at bounding box center [185, 143] width 6 height 7
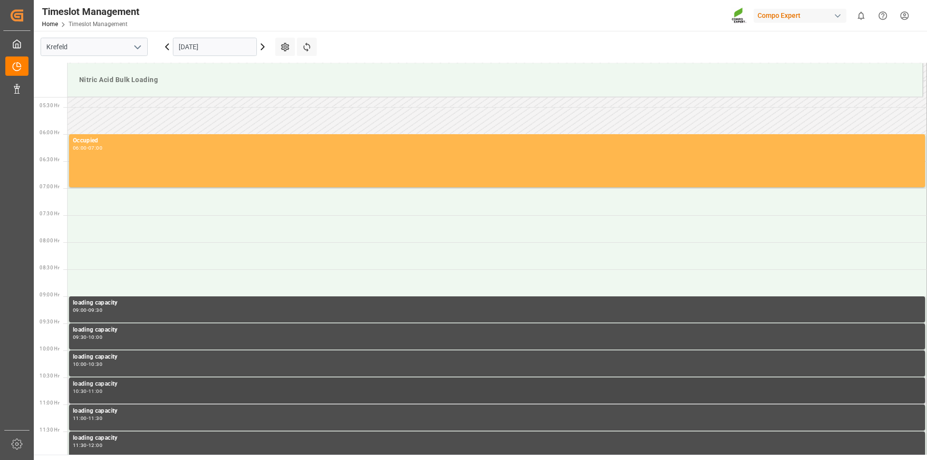
scroll to position [191, 0]
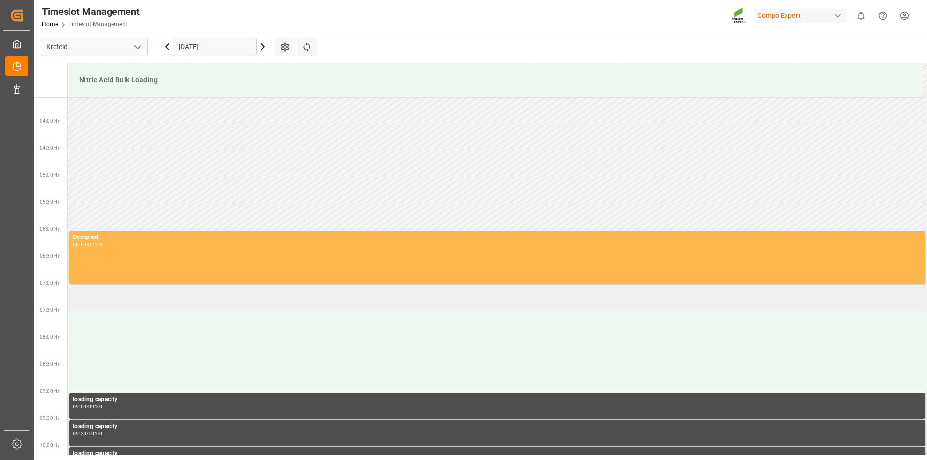
click at [129, 301] on td at bounding box center [497, 298] width 859 height 27
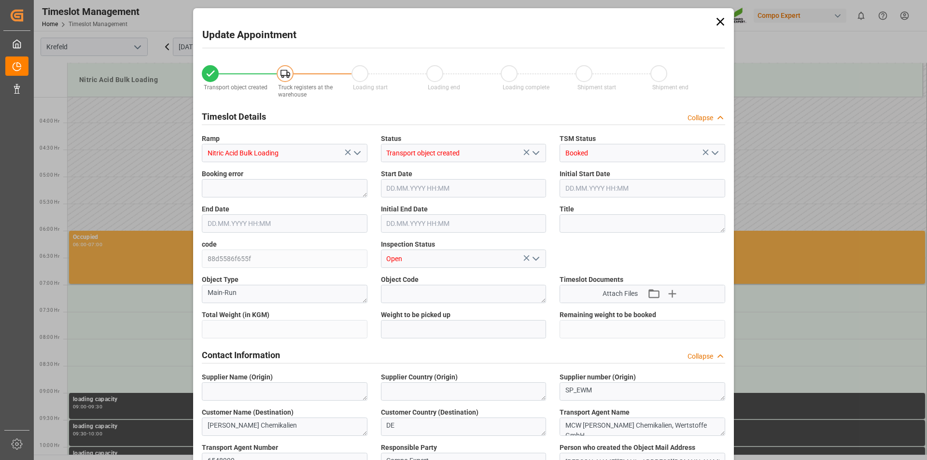
type input "7000"
type input "0"
type input "[DATE] 07:00"
type input "15.09.2025 07:30"
type input "[DATE] 14:13"
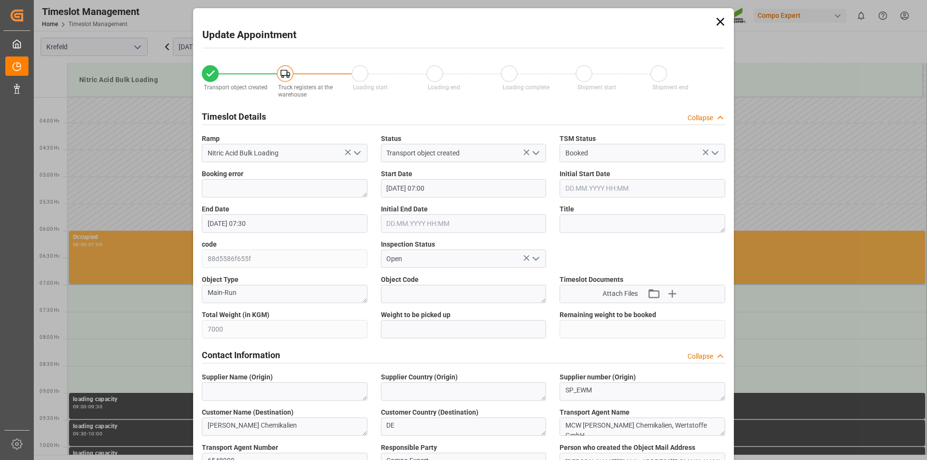
type input "10.09.2025 07:30"
click at [589, 221] on textarea at bounding box center [643, 223] width 166 height 18
type textarea "163084"
click at [295, 224] on input "15.09.2025 07:30" at bounding box center [285, 223] width 166 height 18
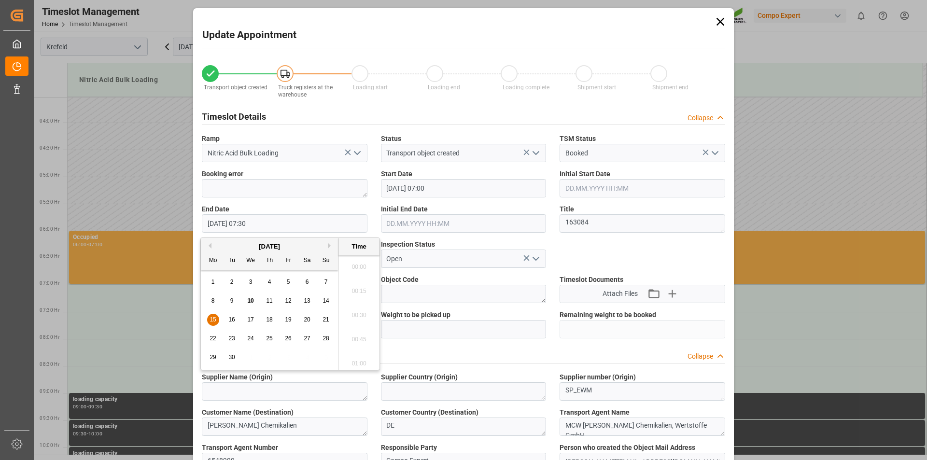
scroll to position [679, 0]
click at [214, 319] on span "15" at bounding box center [213, 319] width 6 height 7
click at [354, 361] on li "08:00" at bounding box center [358, 361] width 41 height 24
type input "15.09.2025 08:00"
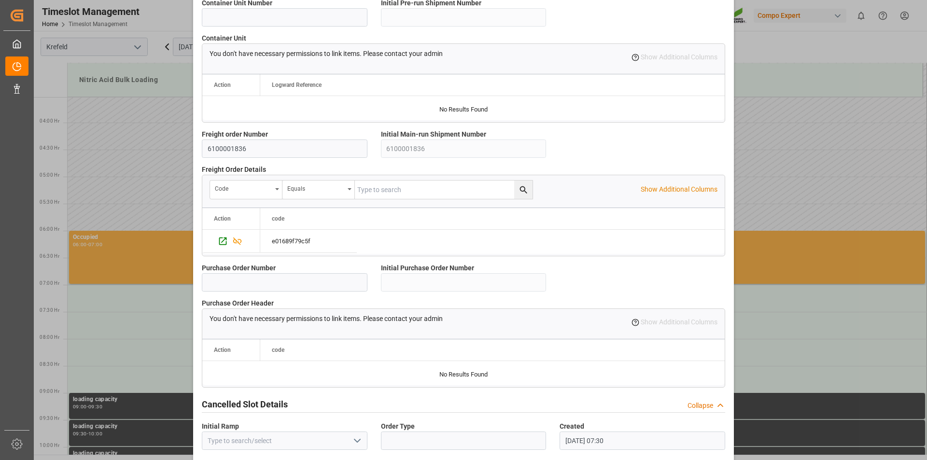
scroll to position [812, 0]
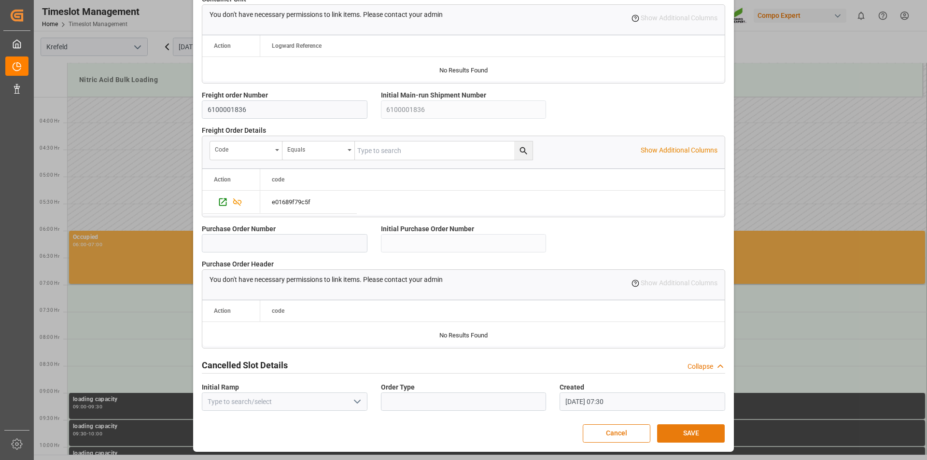
click at [689, 434] on button "SAVE" at bounding box center [691, 433] width 68 height 18
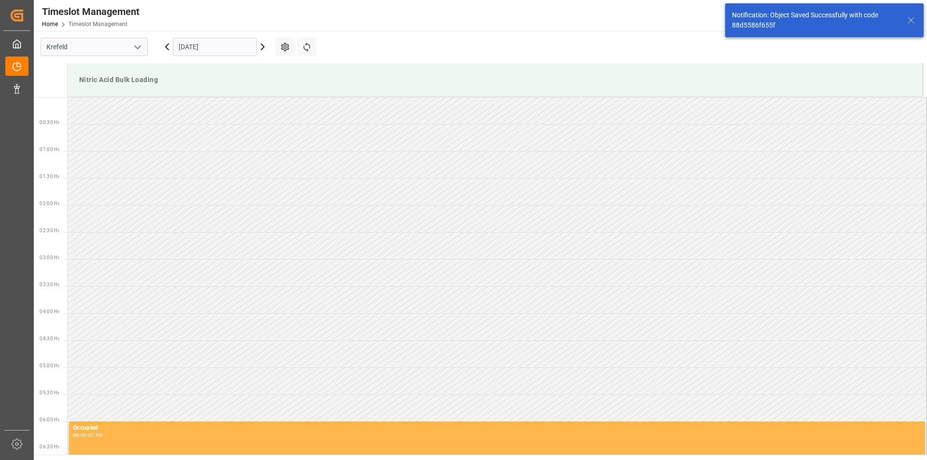
scroll to position [318, 0]
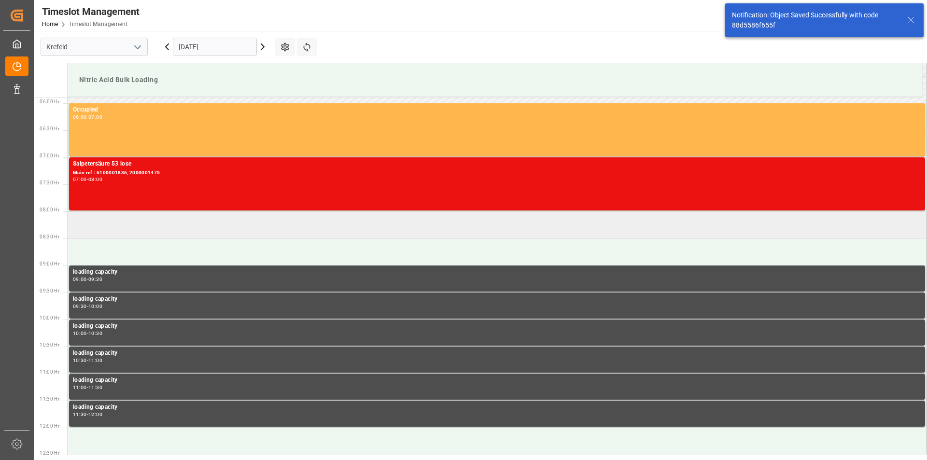
click at [217, 223] on td at bounding box center [497, 224] width 859 height 27
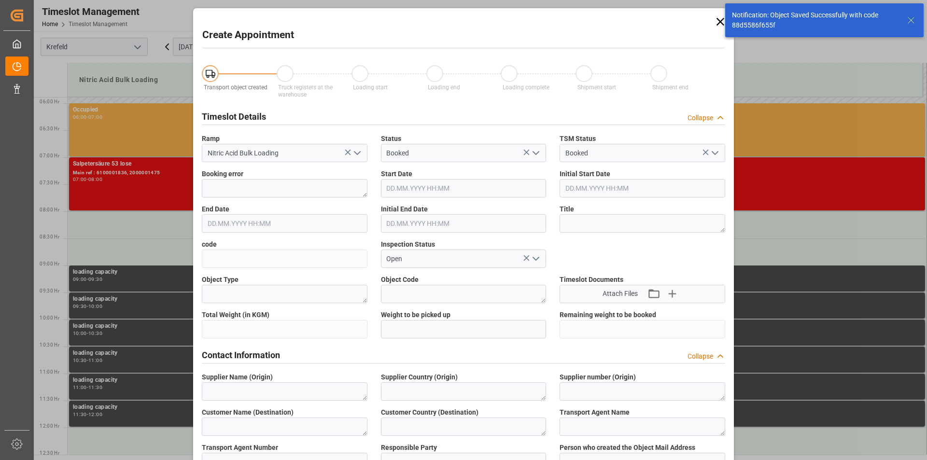
type input "15.09.2025 08:00"
type input "15.09.2025 08:30"
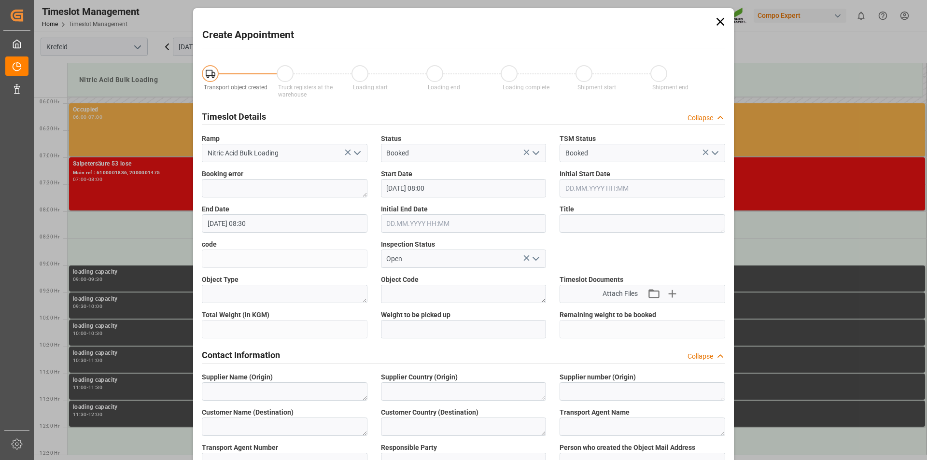
click at [720, 21] on icon at bounding box center [721, 22] width 14 height 14
